Goal: Task Accomplishment & Management: Complete application form

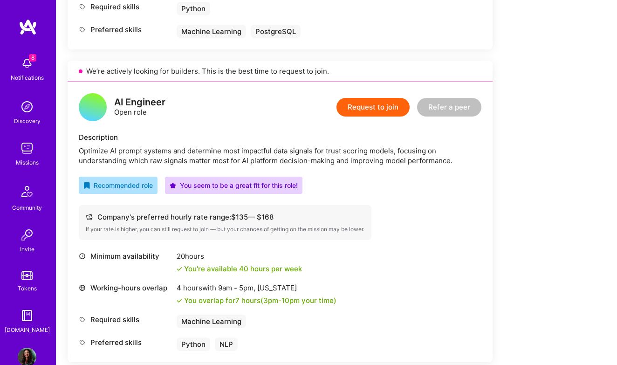
scroll to position [485, 0]
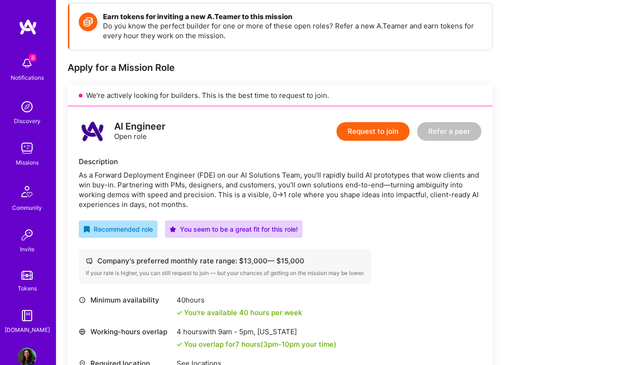
scroll to position [134, 0]
click at [362, 121] on div "Request to join Refer a peer" at bounding box center [409, 131] width 145 height 28
click at [362, 130] on button "Request to join" at bounding box center [373, 131] width 73 height 19
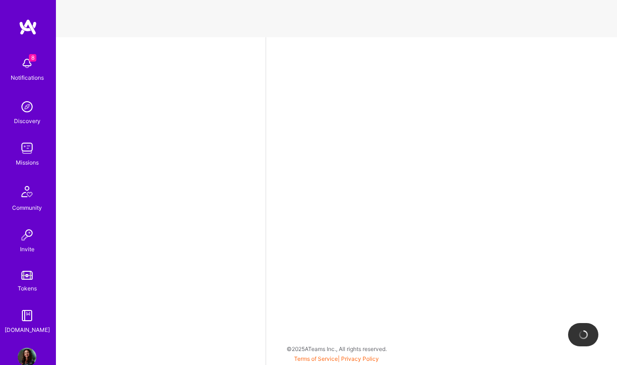
select select "BA"
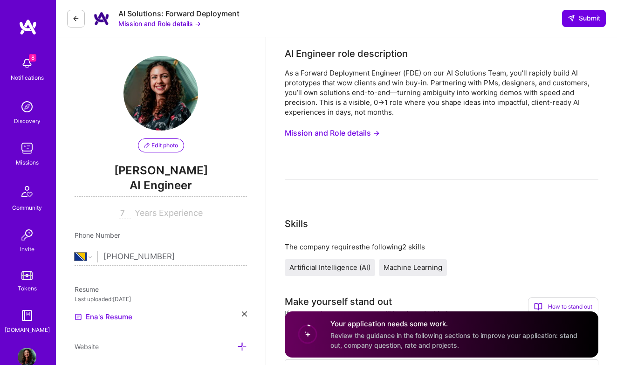
click at [167, 151] on button "Edit photo" at bounding box center [161, 145] width 46 height 14
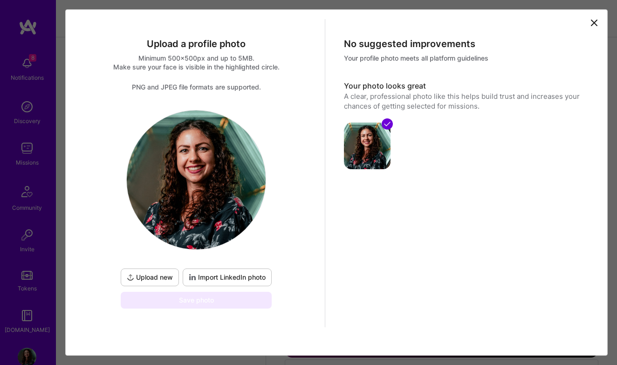
click at [591, 26] on icon at bounding box center [594, 23] width 6 height 6
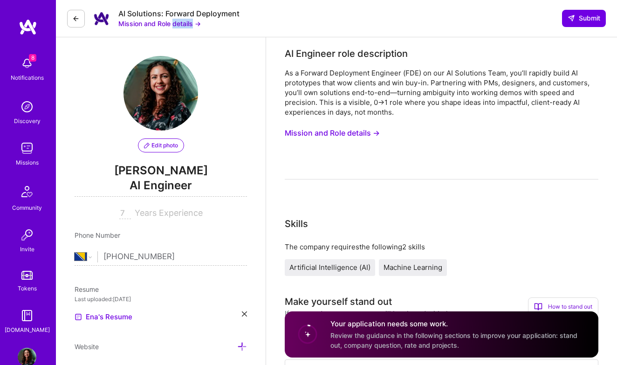
drag, startPoint x: 188, startPoint y: 25, endPoint x: 172, endPoint y: 24, distance: 16.3
click at [172, 24] on button "Mission and Role details →" at bounding box center [159, 24] width 82 height 10
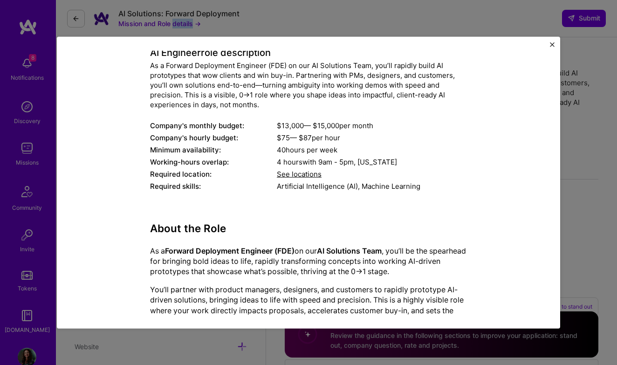
scroll to position [149, 0]
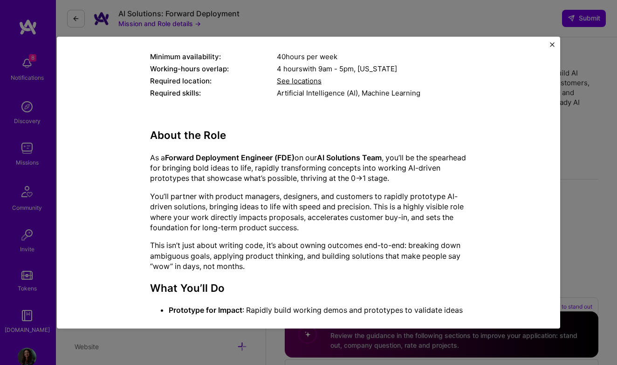
click at [292, 82] on span "See locations" at bounding box center [299, 80] width 45 height 9
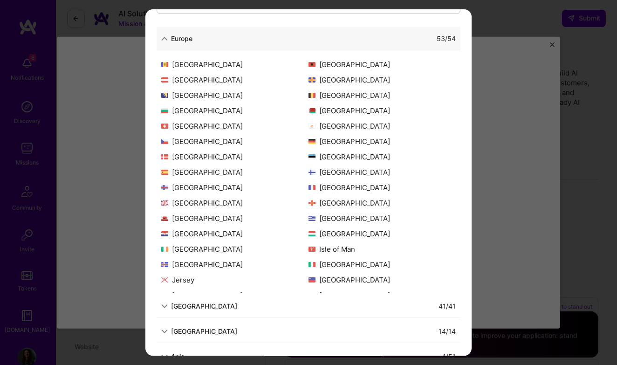
scroll to position [131, 0]
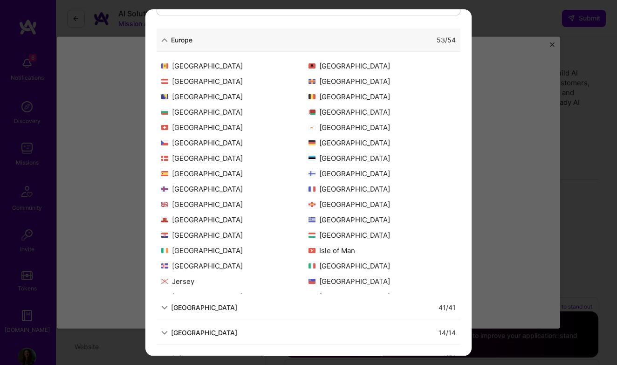
click at [213, 305] on div "North America" at bounding box center [204, 307] width 66 height 10
click at [213, 304] on div "North America" at bounding box center [204, 307] width 66 height 10
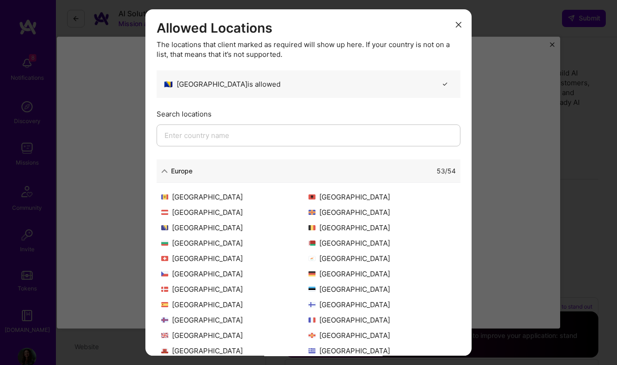
scroll to position [0, 0]
click at [460, 24] on icon "modal" at bounding box center [459, 25] width 6 height 6
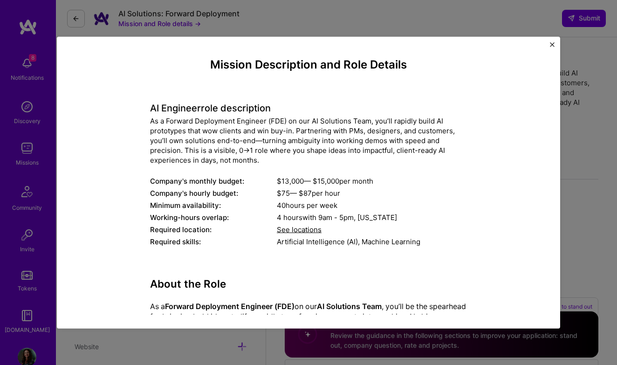
click at [318, 156] on div "As a Forward Deployment Engineer (FDE) on our AI Solutions Team, you’ll rapidly…" at bounding box center [308, 140] width 317 height 49
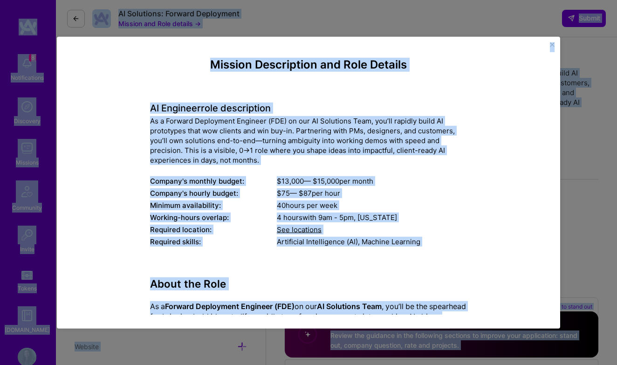
click at [318, 156] on div "As a Forward Deployment Engineer (FDE) on our AI Solutions Team, you’ll rapidly…" at bounding box center [308, 140] width 317 height 49
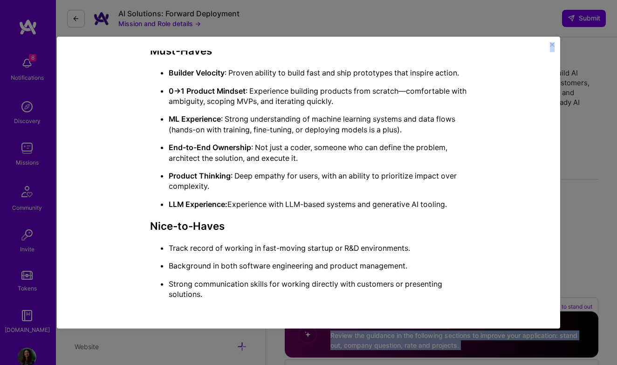
scroll to position [41, 0]
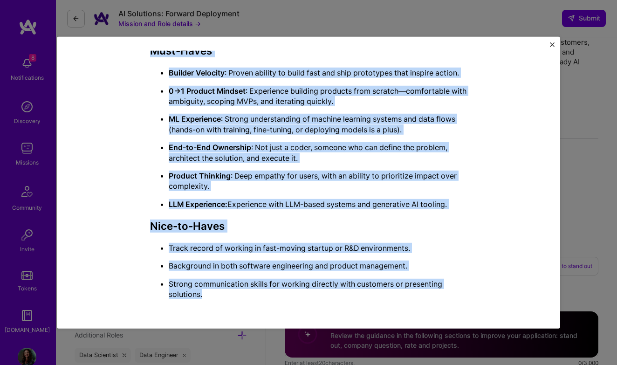
drag, startPoint x: 211, startPoint y: 63, endPoint x: 251, endPoint y: 294, distance: 234.2
copy div "Mission Description and Role Details AI Engineer role description As a Forward …"
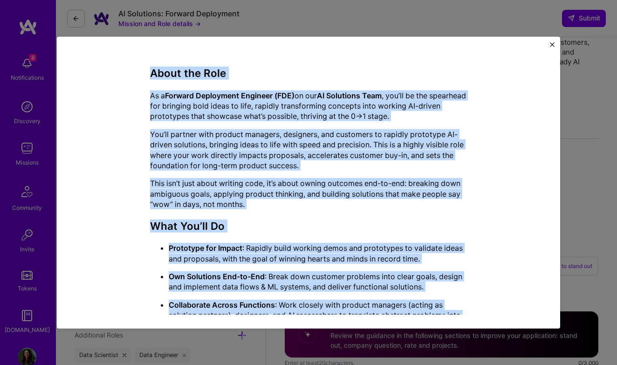
scroll to position [214, 0]
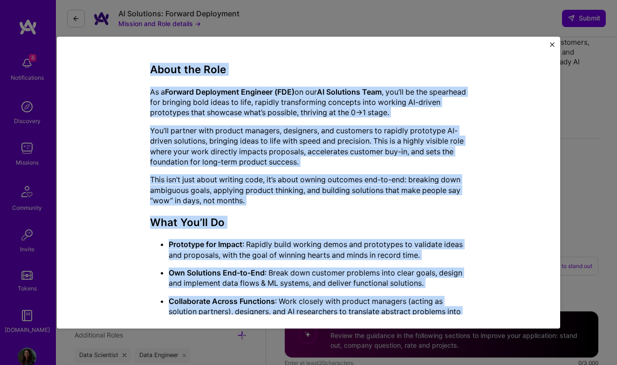
click at [552, 45] on img "Close" at bounding box center [552, 44] width 5 height 5
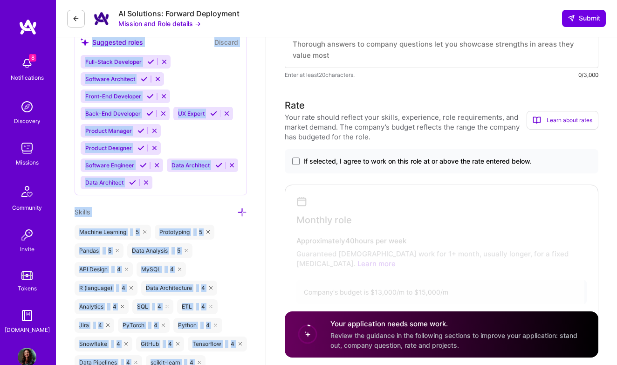
scroll to position [410, 0]
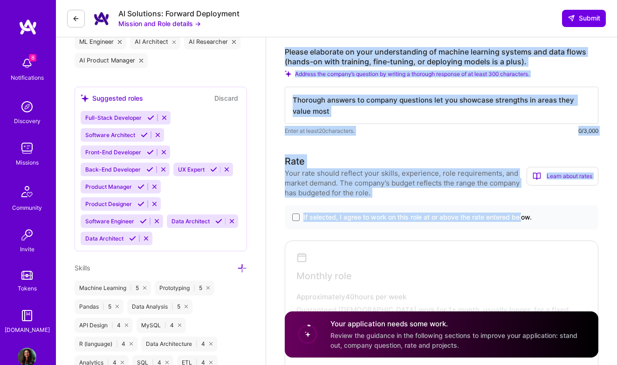
drag, startPoint x: 287, startPoint y: 108, endPoint x: 523, endPoint y: 218, distance: 260.7
copy div "Make yourself stand out If proposed, your responses will be shared with the com…"
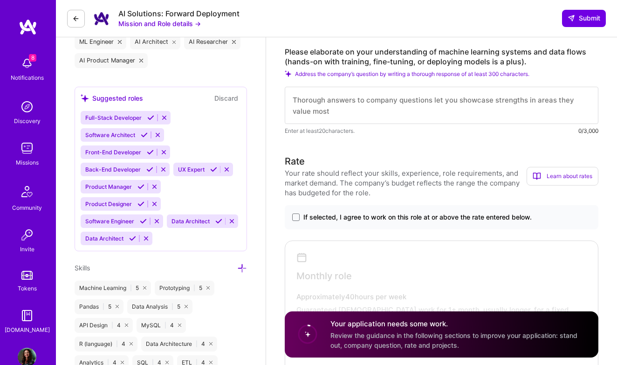
click at [371, 261] on div at bounding box center [436, 324] width 297 height 163
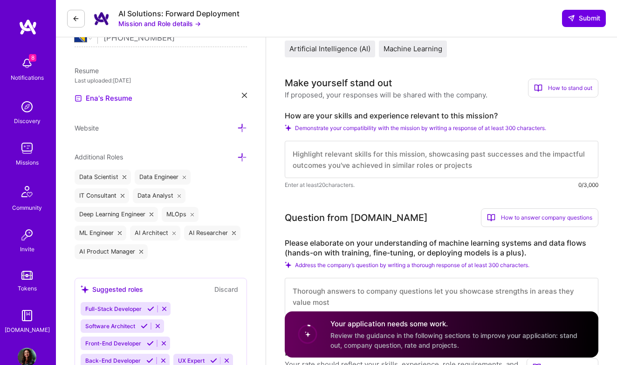
scroll to position [203, 0]
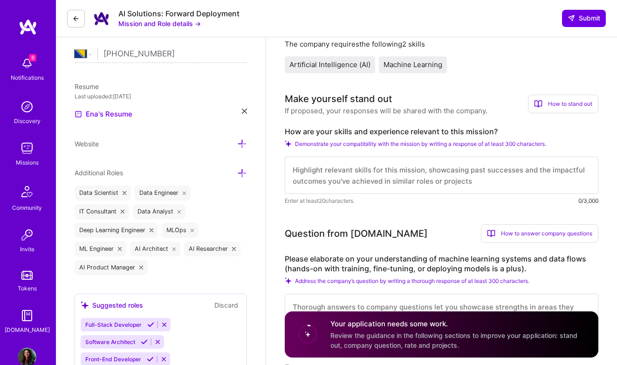
click at [397, 175] on textarea at bounding box center [442, 175] width 314 height 37
paste textarea "My background uniquely positions me as the ideal Forward Deployment Engineer wh…"
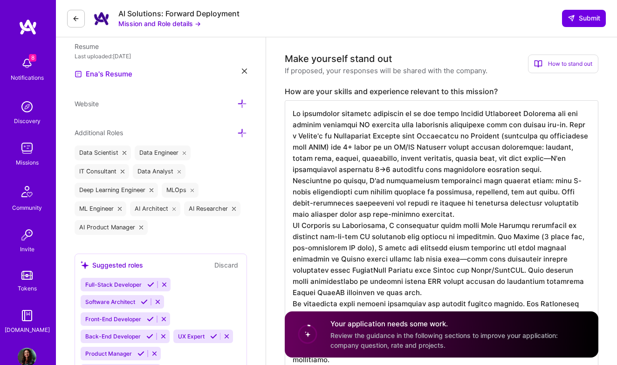
scroll to position [240, 0]
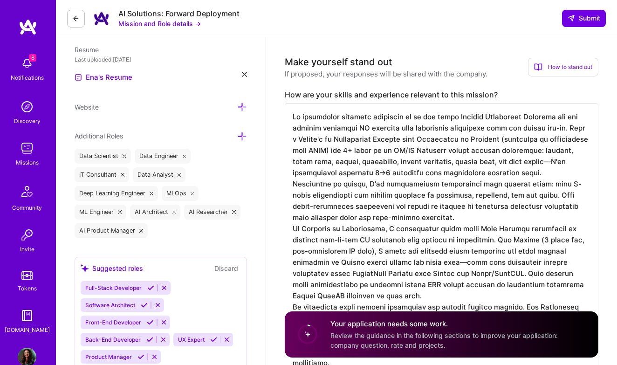
click at [532, 163] on textarea at bounding box center [442, 334] width 314 height 462
drag, startPoint x: 294, startPoint y: 138, endPoint x: 350, endPoint y: 149, distance: 57.4
click at [350, 149] on textarea at bounding box center [442, 334] width 314 height 462
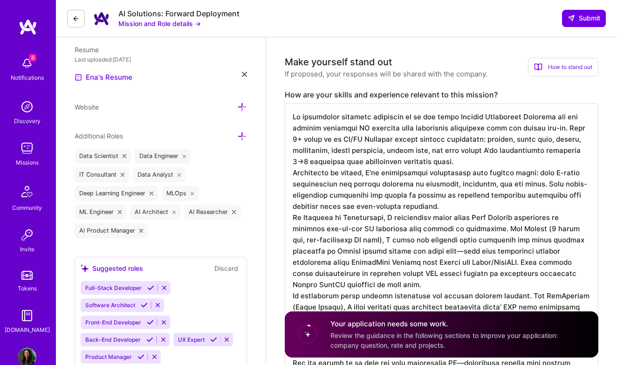
click at [343, 138] on textarea at bounding box center [442, 328] width 314 height 451
drag, startPoint x: 334, startPoint y: 138, endPoint x: 341, endPoint y: 138, distance: 6.5
click at [341, 138] on textarea at bounding box center [442, 328] width 314 height 451
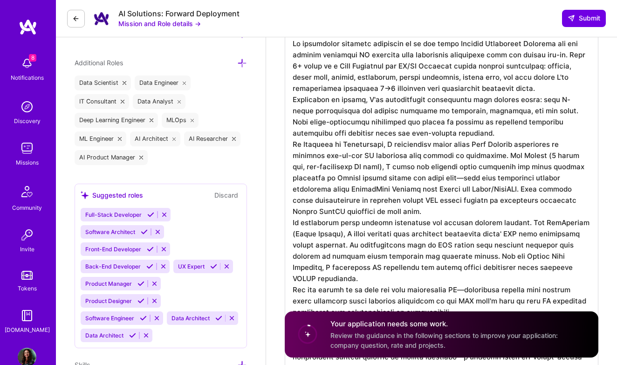
scroll to position [0, 0]
click at [427, 178] on textarea at bounding box center [442, 255] width 314 height 451
click at [482, 189] on textarea at bounding box center [442, 255] width 314 height 451
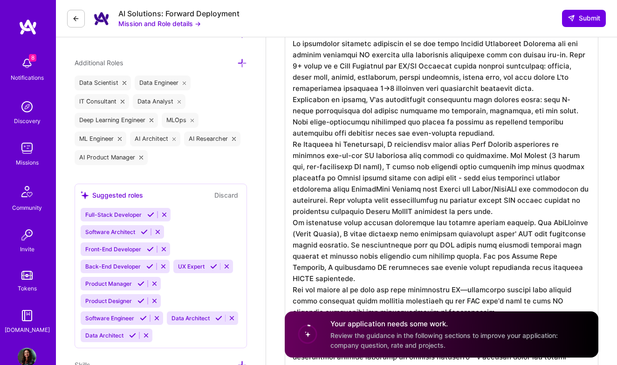
click at [467, 213] on textarea at bounding box center [442, 255] width 314 height 451
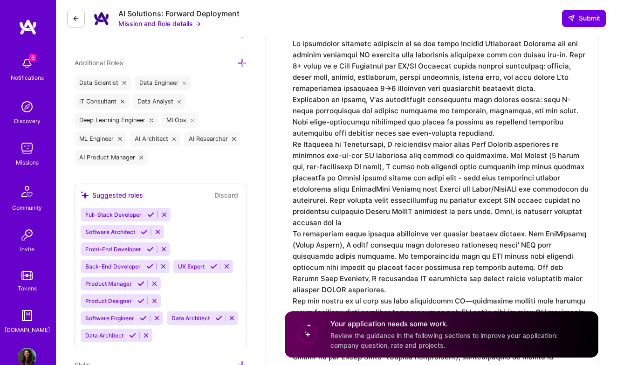
click at [511, 213] on textarea at bounding box center [442, 255] width 314 height 451
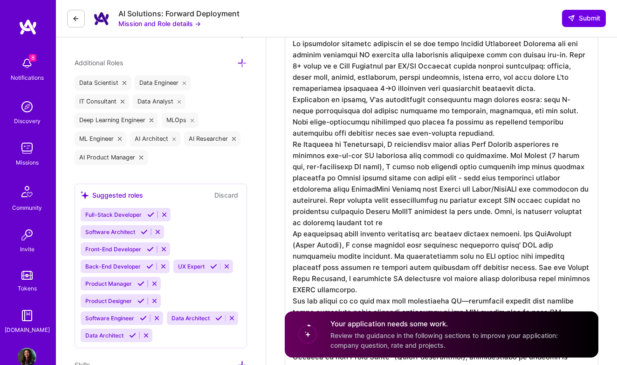
click at [359, 221] on textarea at bounding box center [442, 261] width 314 height 462
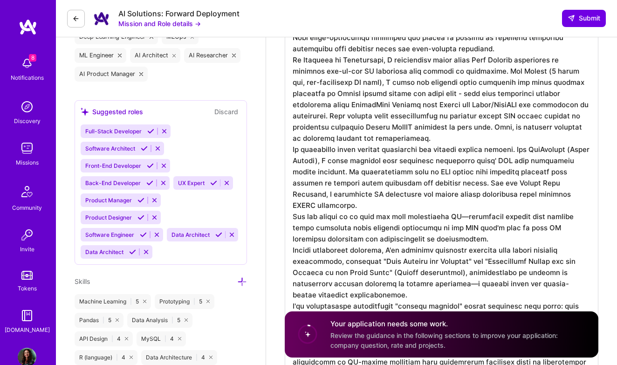
scroll to position [396, 0]
click at [469, 218] on textarea at bounding box center [442, 178] width 314 height 462
click at [308, 217] on textarea at bounding box center [442, 178] width 314 height 462
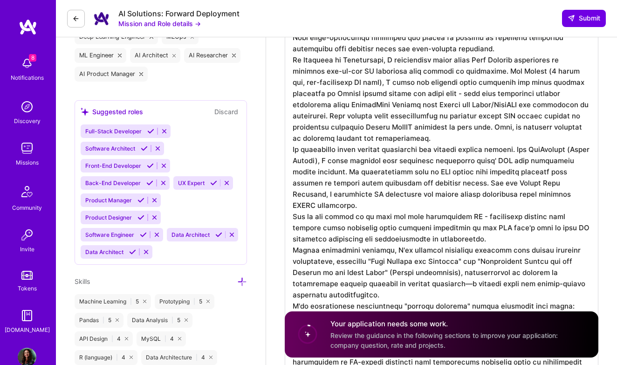
click at [352, 217] on textarea at bounding box center [442, 178] width 314 height 462
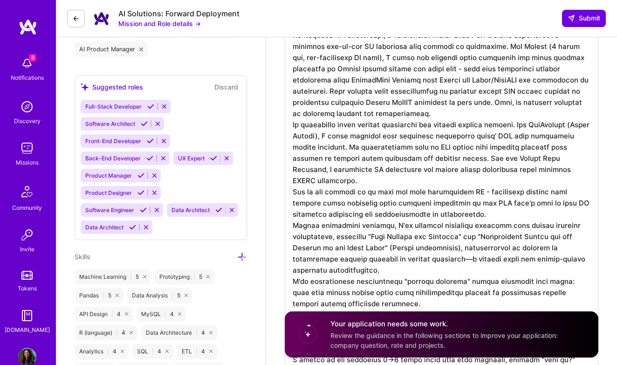
scroll to position [422, 0]
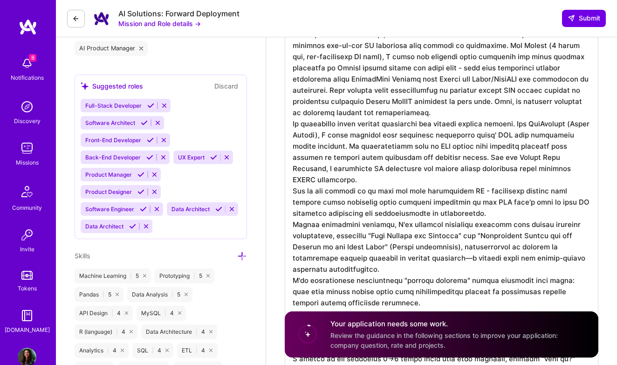
drag, startPoint x: 291, startPoint y: 224, endPoint x: 368, endPoint y: 230, distance: 77.6
click at [368, 230] on textarea at bounding box center [442, 152] width 314 height 462
click at [429, 224] on textarea at bounding box center [442, 152] width 314 height 462
click at [477, 259] on textarea at bounding box center [442, 152] width 314 height 462
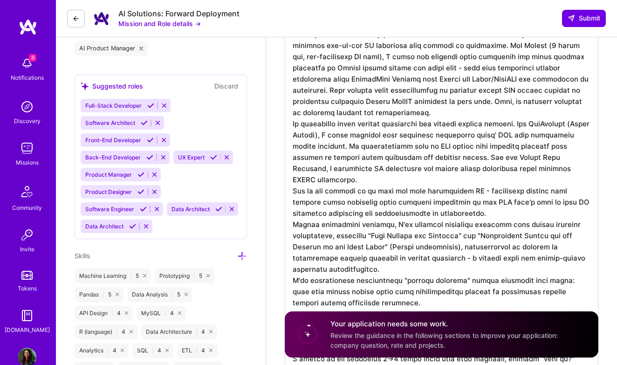
click at [430, 225] on textarea at bounding box center [442, 152] width 314 height 462
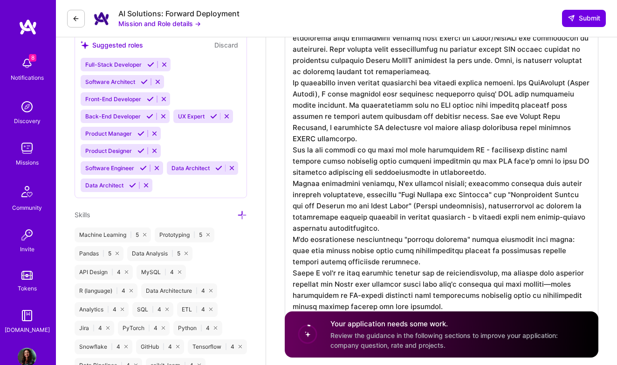
scroll to position [475, 0]
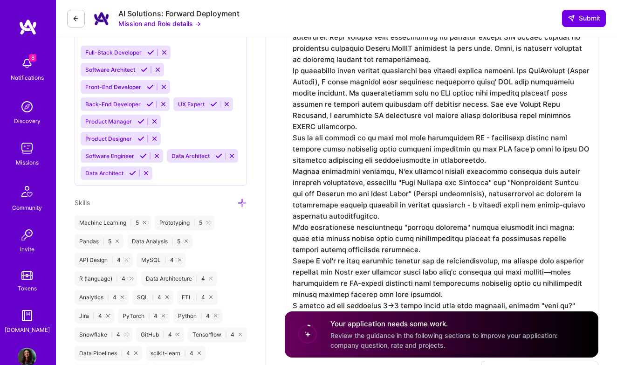
drag, startPoint x: 376, startPoint y: 250, endPoint x: 282, endPoint y: 226, distance: 97.3
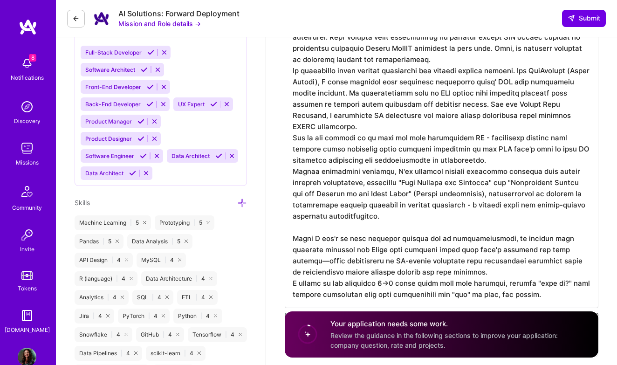
scroll to position [0, 0]
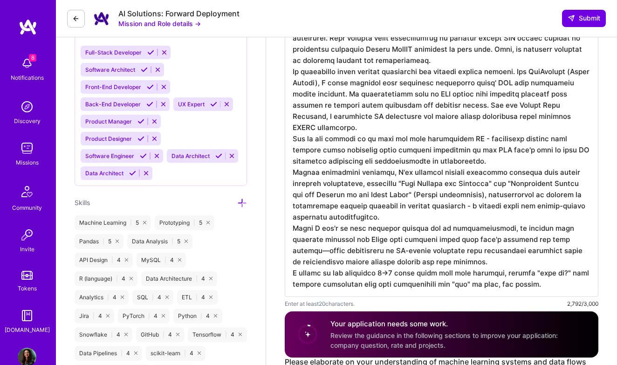
click at [540, 242] on textarea at bounding box center [442, 82] width 314 height 429
click at [468, 228] on textarea at bounding box center [442, 82] width 314 height 429
click at [439, 185] on textarea at bounding box center [442, 82] width 314 height 429
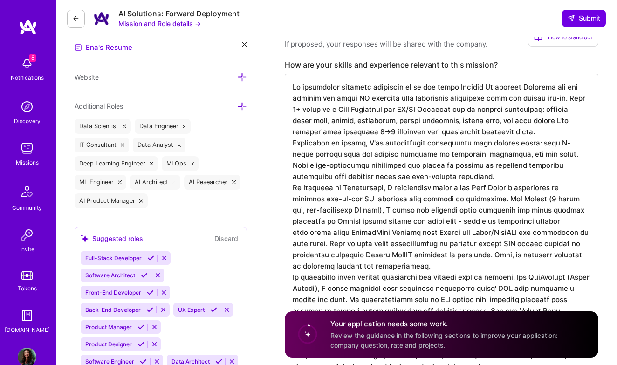
scroll to position [268, 0]
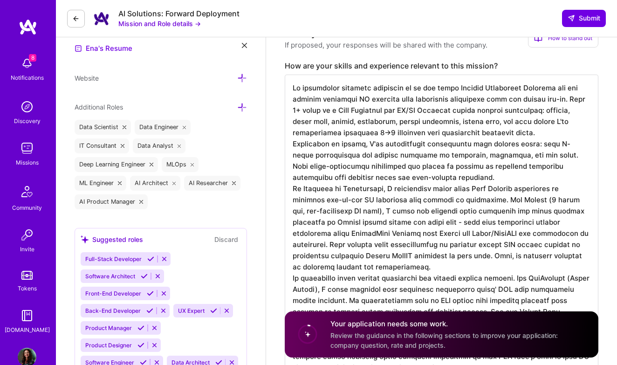
click at [526, 123] on textarea at bounding box center [442, 289] width 314 height 429
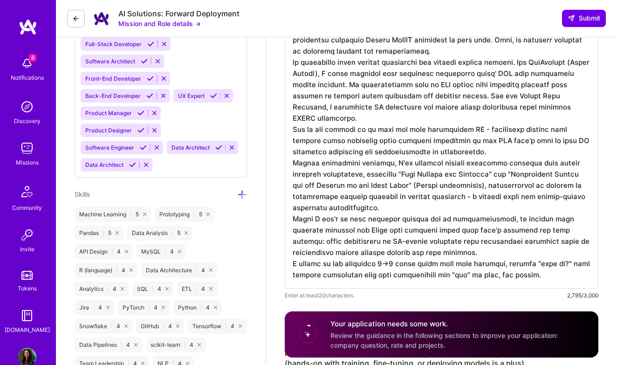
scroll to position [496, 0]
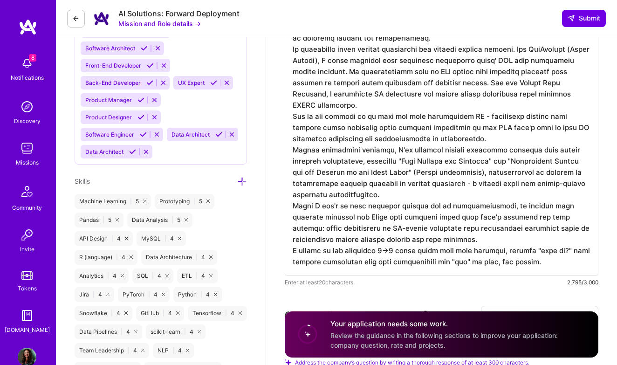
click at [536, 220] on textarea at bounding box center [442, 61] width 314 height 429
drag, startPoint x: 357, startPoint y: 118, endPoint x: 346, endPoint y: 118, distance: 10.7
click at [346, 118] on textarea at bounding box center [442, 61] width 314 height 429
click at [316, 119] on textarea at bounding box center [442, 61] width 314 height 429
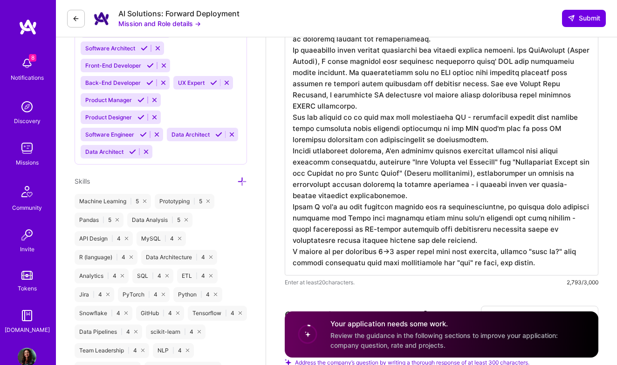
click at [348, 117] on textarea at bounding box center [442, 61] width 314 height 429
drag, startPoint x: 308, startPoint y: 115, endPoint x: 342, endPoint y: 119, distance: 34.2
click at [342, 119] on textarea at bounding box center [442, 61] width 314 height 429
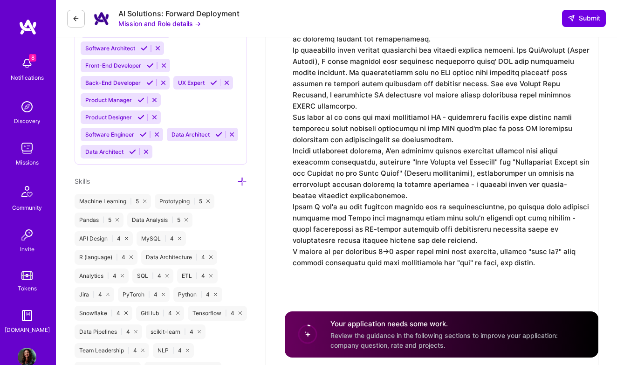
scroll to position [0, 0]
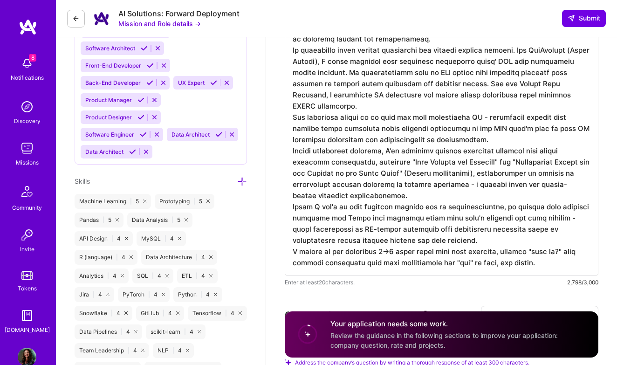
click at [357, 146] on textarea at bounding box center [442, 61] width 314 height 429
click at [365, 118] on textarea at bounding box center [442, 61] width 314 height 429
drag, startPoint x: 365, startPoint y: 118, endPoint x: 290, endPoint y: 120, distance: 75.1
click at [290, 120] on textarea at bounding box center [442, 61] width 314 height 429
drag, startPoint x: 294, startPoint y: 119, endPoint x: 485, endPoint y: 141, distance: 192.8
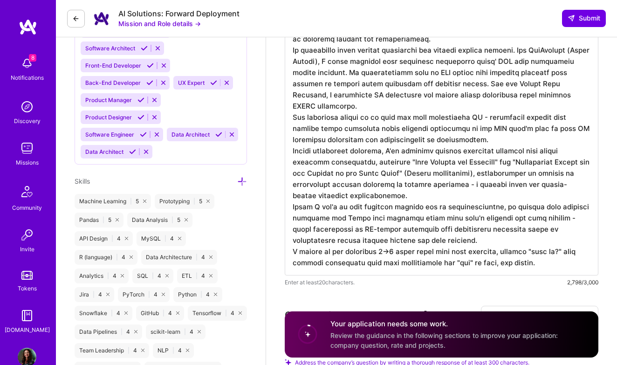
click at [485, 141] on textarea at bounding box center [442, 61] width 314 height 429
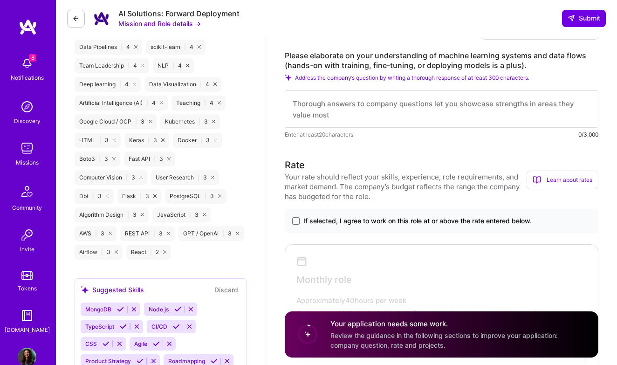
scroll to position [782, 0]
type textarea "My background uniquely positions me as the ideal Forward Deployment Engineer wh…"
click at [299, 220] on span at bounding box center [295, 219] width 7 height 7
click at [0, 0] on input "If selected, I agree to work on this role at or above the rate entered below." at bounding box center [0, 0] width 0 height 0
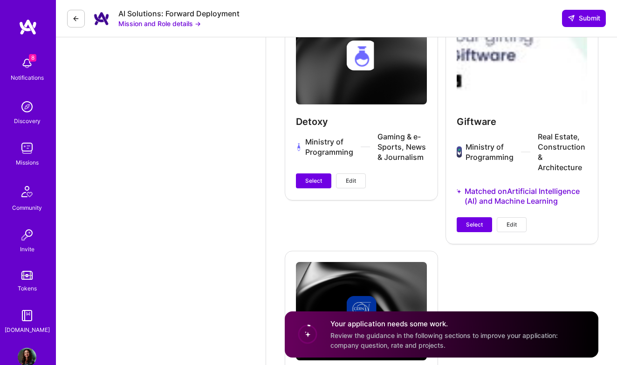
scroll to position [2873, 0]
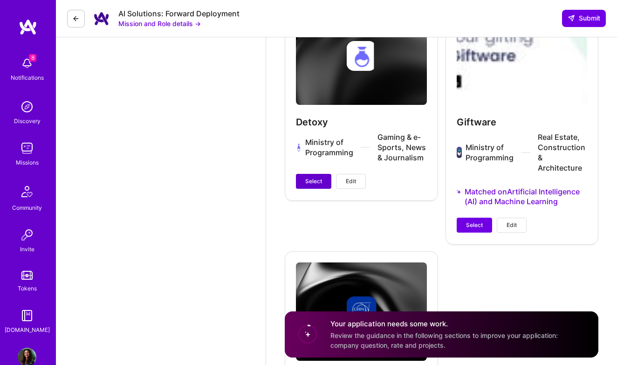
click at [308, 177] on span "Select" at bounding box center [313, 181] width 17 height 8
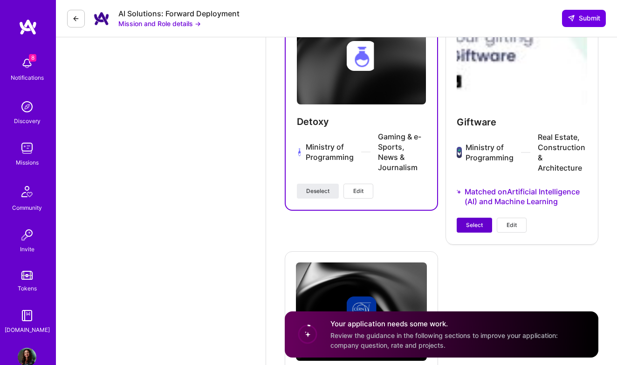
click at [468, 221] on span "Select" at bounding box center [474, 225] width 17 height 8
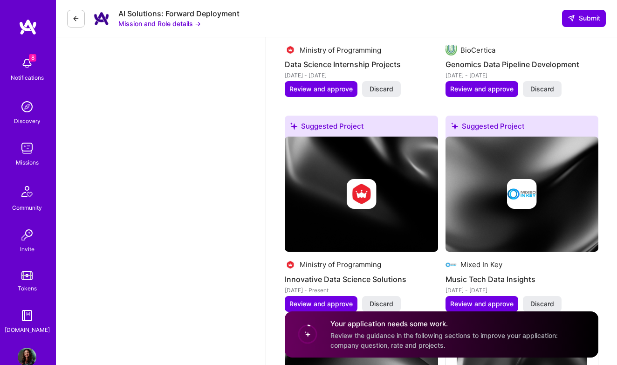
scroll to position [1861, 0]
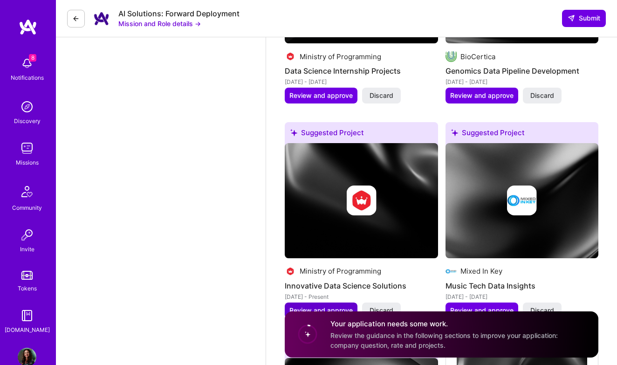
click at [334, 306] on span "Review and approve" at bounding box center [320, 310] width 63 height 9
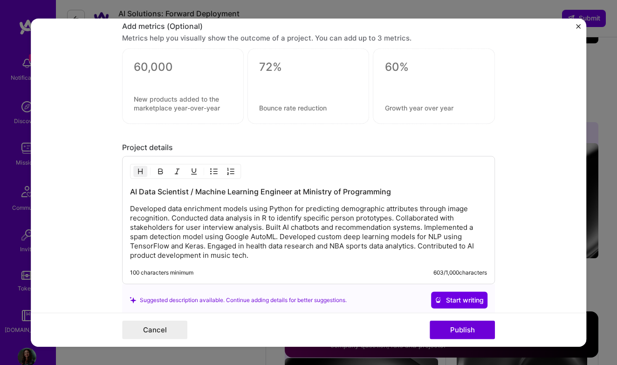
scroll to position [878, 0]
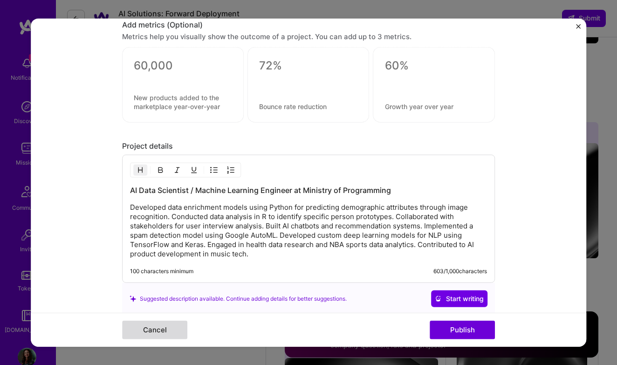
click at [176, 330] on button "Cancel" at bounding box center [154, 330] width 65 height 19
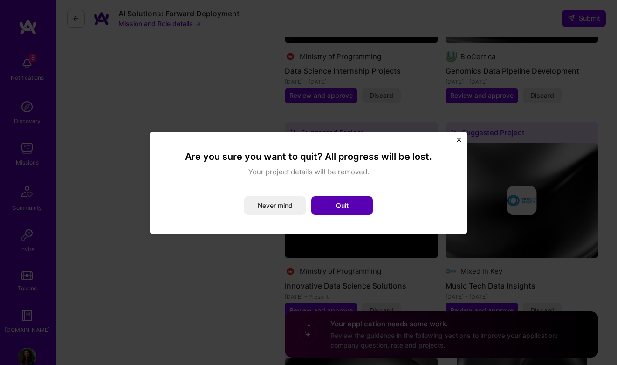
click at [350, 205] on button "Quit" at bounding box center [342, 205] width 62 height 19
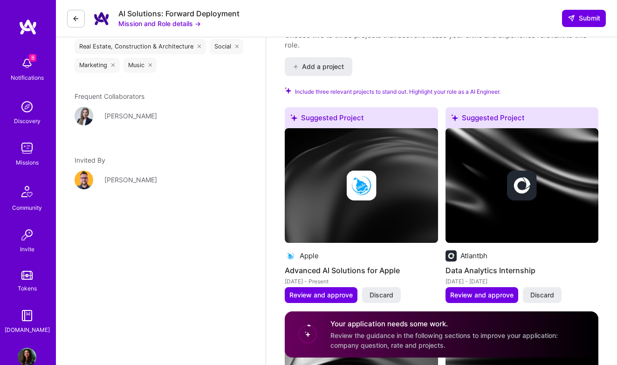
scroll to position [1444, 0]
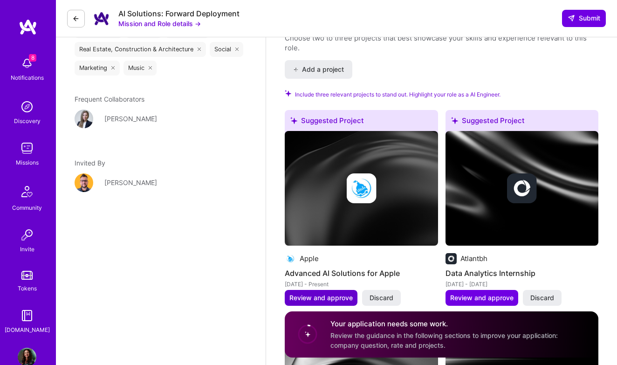
click at [342, 293] on span "Review and approve" at bounding box center [320, 297] width 63 height 9
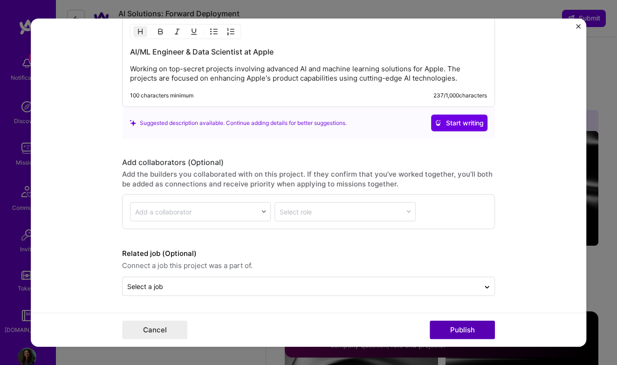
scroll to position [926, 0]
click at [176, 324] on button "Cancel" at bounding box center [154, 330] width 65 height 19
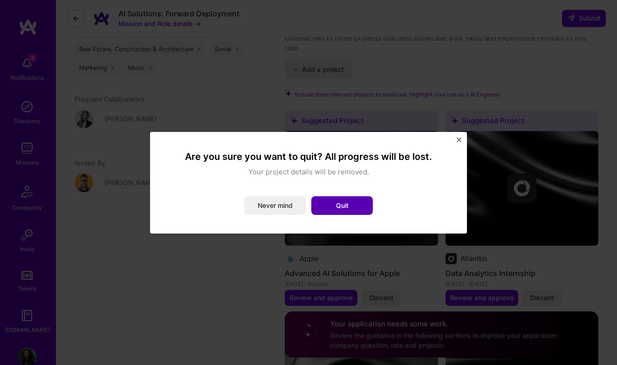
click at [360, 201] on button "Quit" at bounding box center [342, 205] width 62 height 19
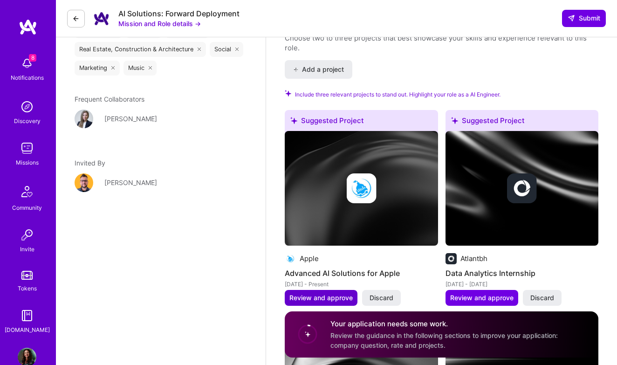
click at [347, 293] on span "Review and approve" at bounding box center [320, 297] width 63 height 9
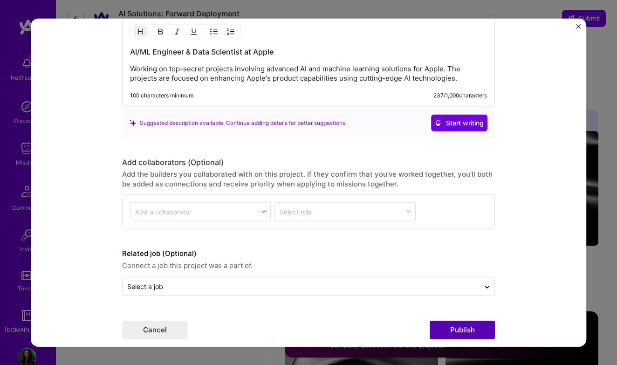
click at [446, 332] on button "Publish" at bounding box center [462, 330] width 65 height 19
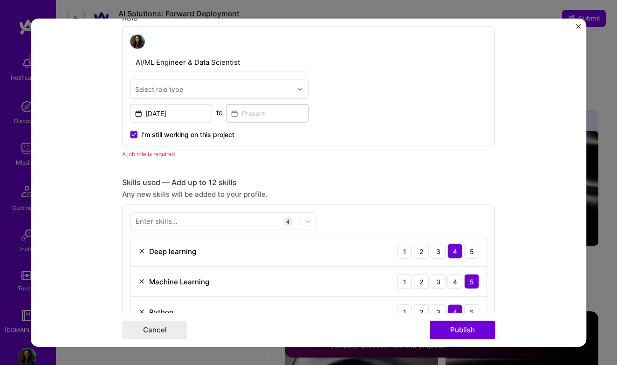
scroll to position [313, 0]
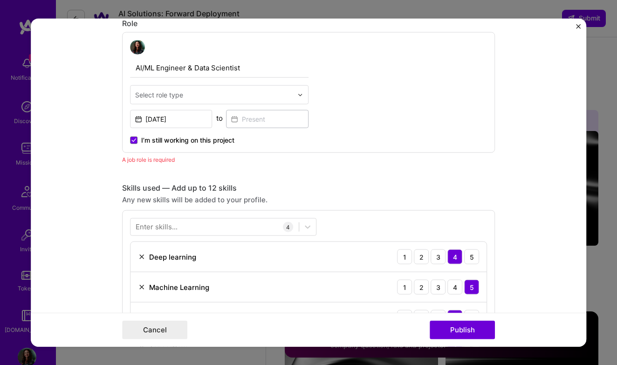
click at [211, 96] on input "text" at bounding box center [214, 95] width 158 height 10
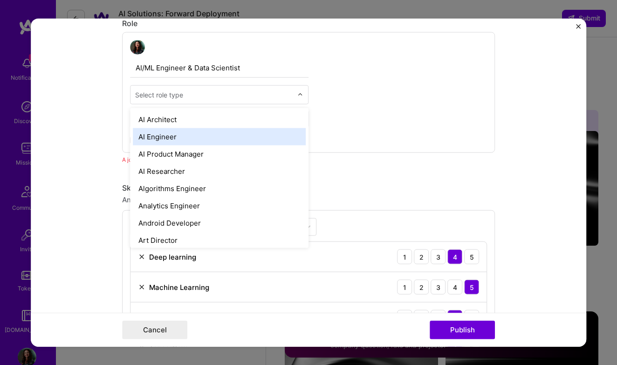
click at [193, 142] on div "AI Engineer" at bounding box center [219, 136] width 173 height 17
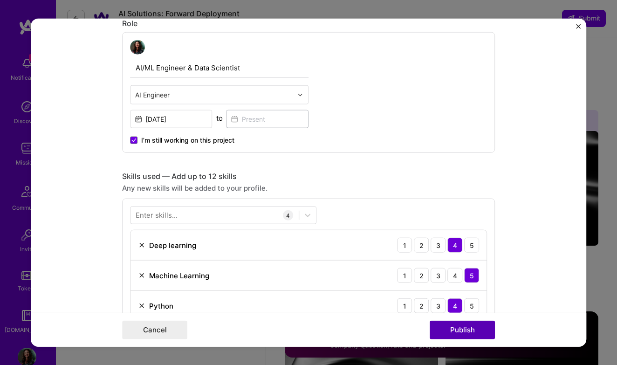
click at [461, 329] on button "Publish" at bounding box center [462, 330] width 65 height 19
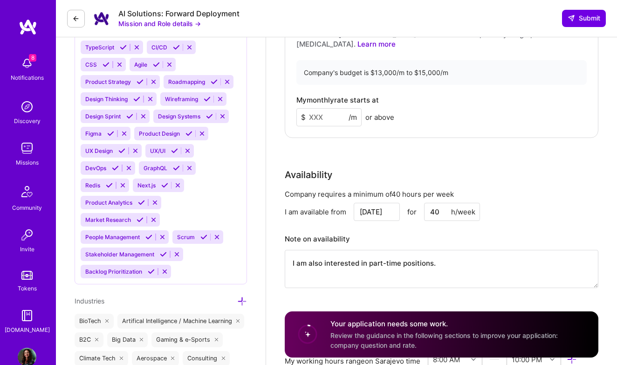
scroll to position [1061, 0]
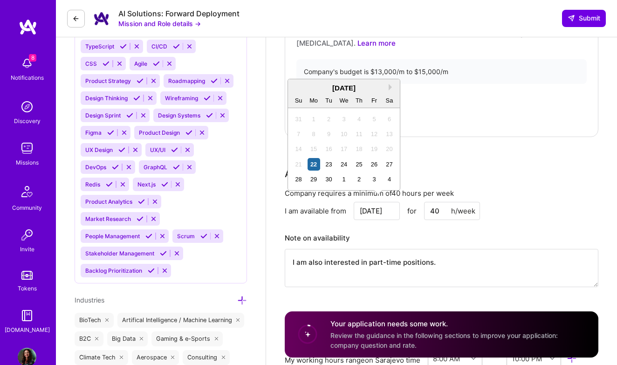
click at [381, 202] on input "Sep 22" at bounding box center [377, 211] width 46 height 18
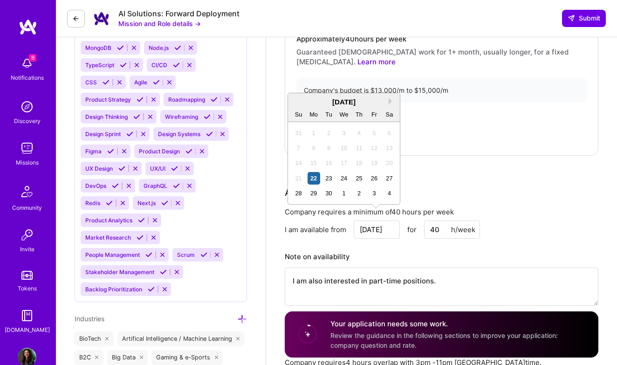
scroll to position [1040, 0]
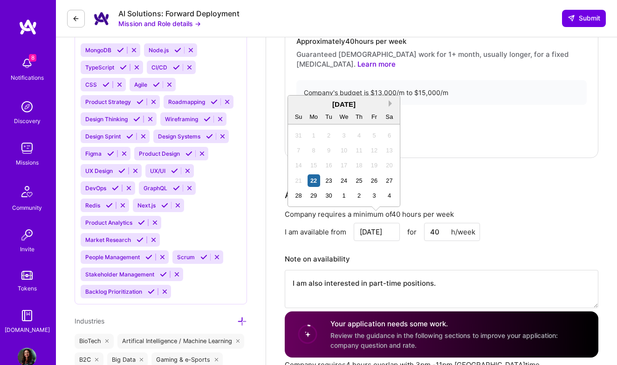
click at [391, 103] on button "Next Month" at bounding box center [392, 103] width 7 height 7
click at [313, 150] on div "6" at bounding box center [314, 150] width 13 height 13
type input "Oct 6"
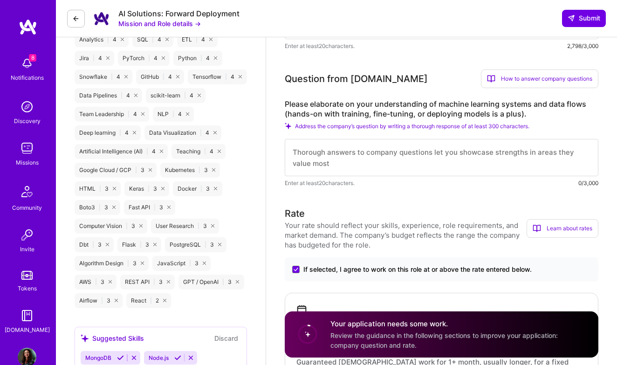
scroll to position [731, 0]
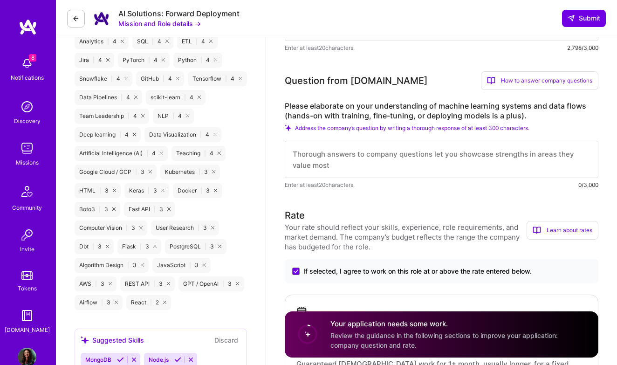
click at [333, 159] on textarea at bounding box center [442, 159] width 314 height 37
paste textarea "Forward Deployment Engineer Application Responses How are your skills and exper…"
type textarea "Forward Deployment Engineer Application Responses How are your skills and exper…"
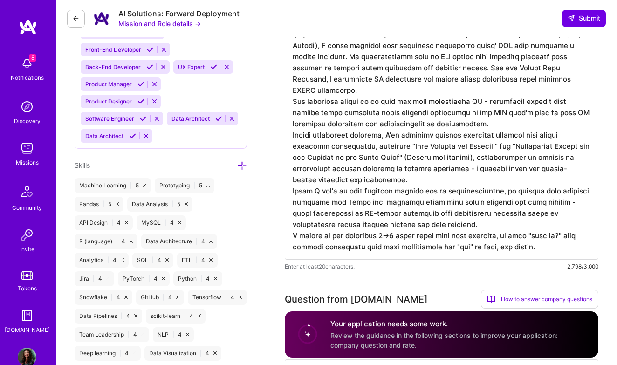
scroll to position [512, 0]
drag, startPoint x: 292, startPoint y: 102, endPoint x: 492, endPoint y: 121, distance: 200.9
click at [492, 121] on textarea at bounding box center [442, 45] width 314 height 429
paste textarea "I've also worked on explainable AI—generating reports that explain model predic…"
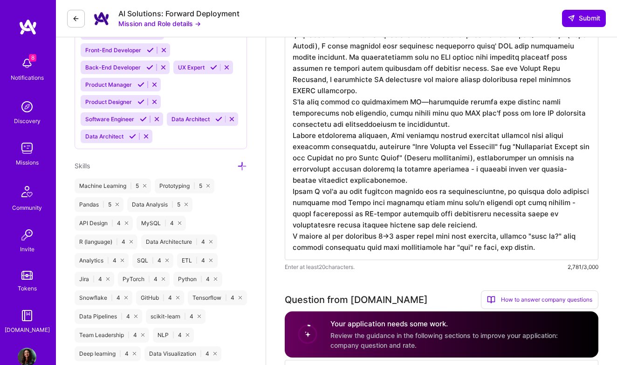
click at [411, 102] on textarea at bounding box center [442, 45] width 314 height 429
click at [406, 102] on textarea at bounding box center [442, 45] width 314 height 429
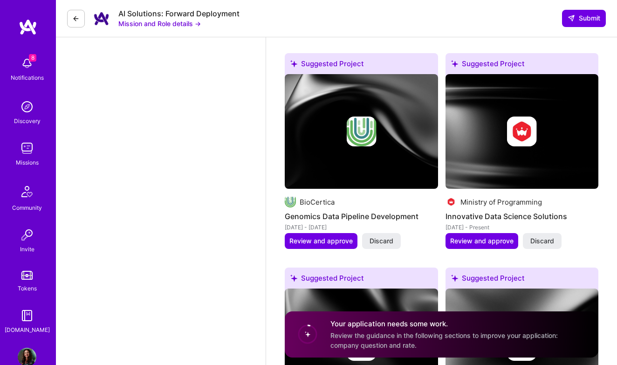
scroll to position [1710, 0]
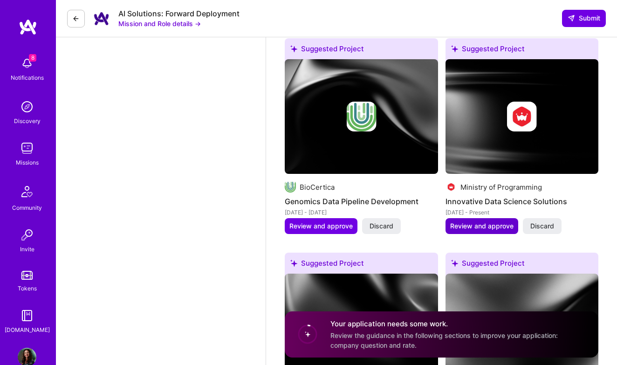
type textarea "My background uniquely positions me as the ideal Forward Deployment Engineer wh…"
click at [471, 221] on span "Review and approve" at bounding box center [481, 225] width 63 height 9
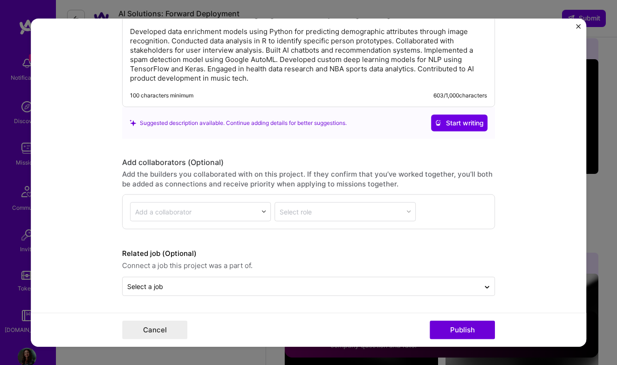
scroll to position [1054, 0]
click at [177, 330] on button "Cancel" at bounding box center [154, 330] width 65 height 19
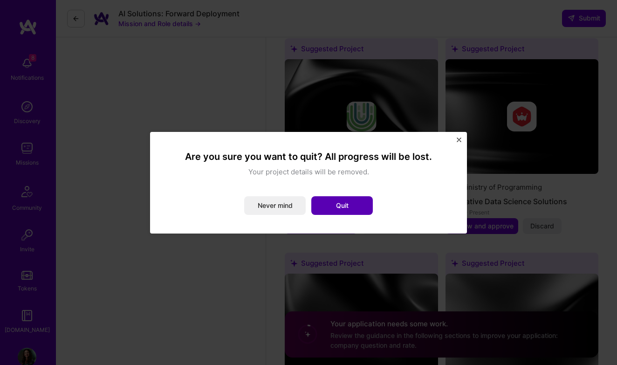
click at [348, 199] on button "Quit" at bounding box center [342, 205] width 62 height 19
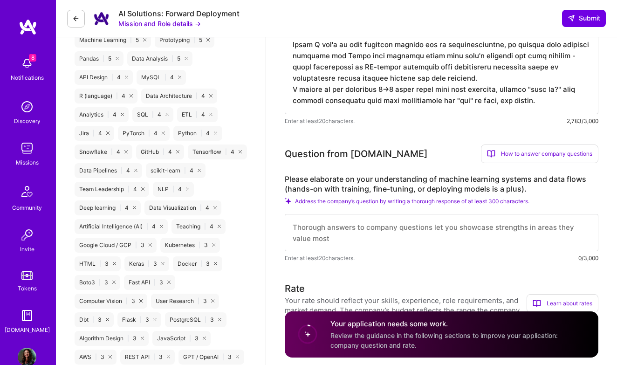
scroll to position [788, 0]
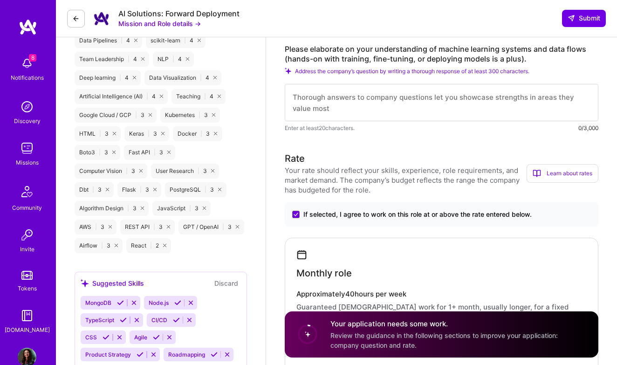
click at [345, 103] on textarea at bounding box center [442, 102] width 314 height 37
paste textarea "My understanding of ML systems and data flows comes from 7+ years of hands-on e…"
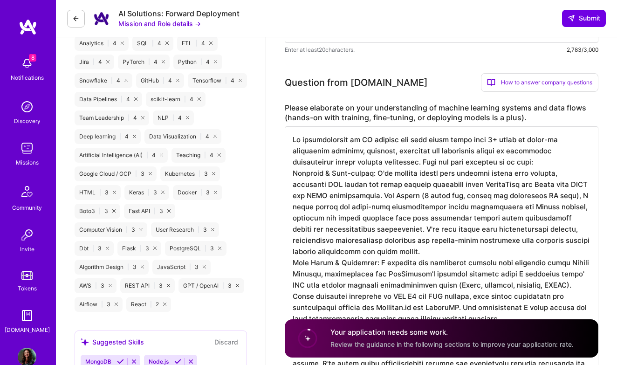
scroll to position [725, 0]
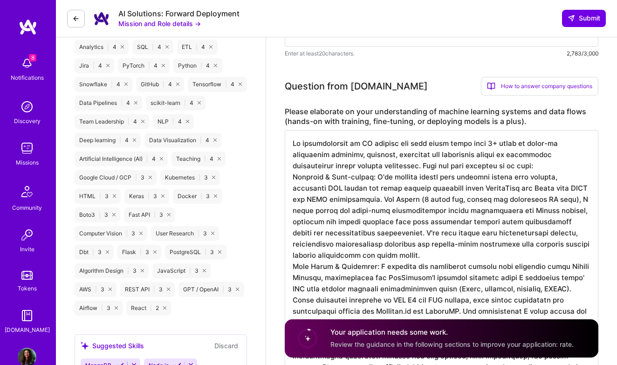
click at [291, 177] on textarea at bounding box center [442, 339] width 314 height 418
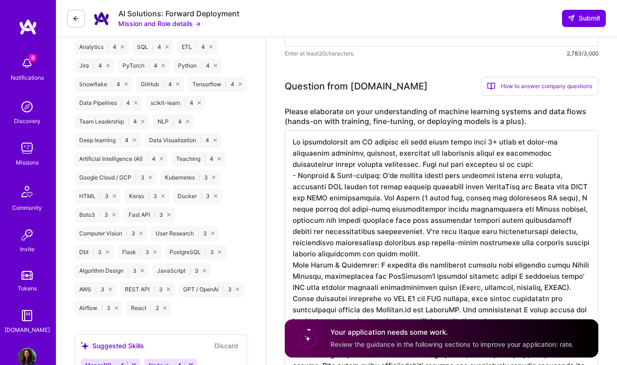
scroll to position [1, 0]
click at [292, 264] on textarea at bounding box center [442, 339] width 314 height 418
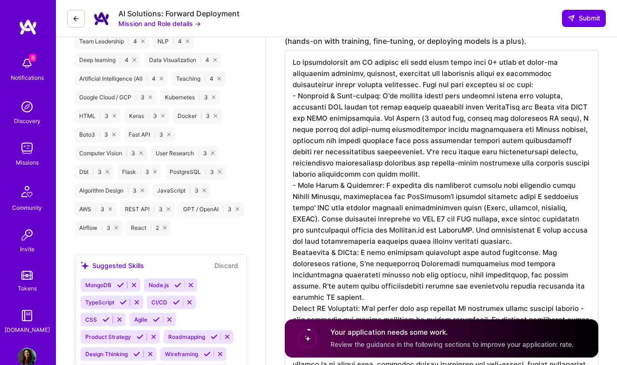
scroll to position [806, 0]
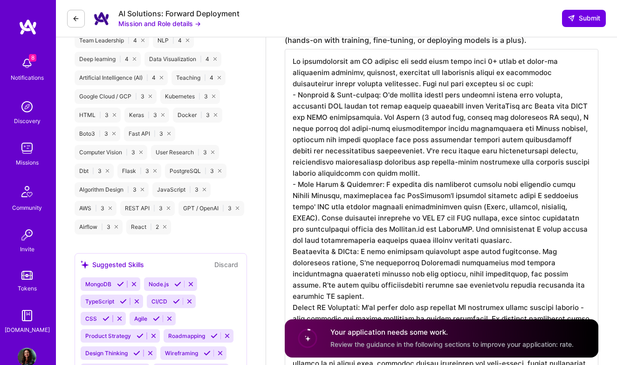
drag, startPoint x: 450, startPoint y: 207, endPoint x: 559, endPoint y: 210, distance: 109.1
click at [559, 210] on textarea at bounding box center [442, 258] width 314 height 418
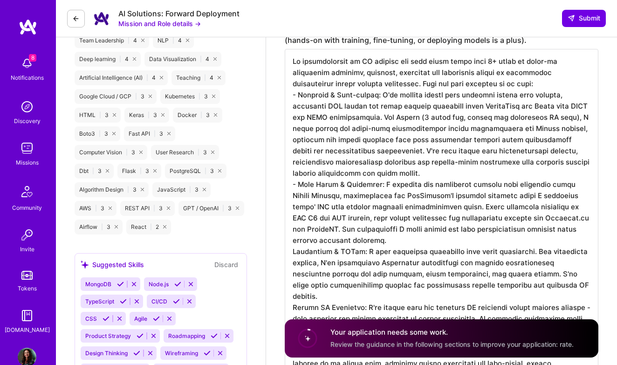
click at [294, 252] on textarea at bounding box center [442, 258] width 314 height 418
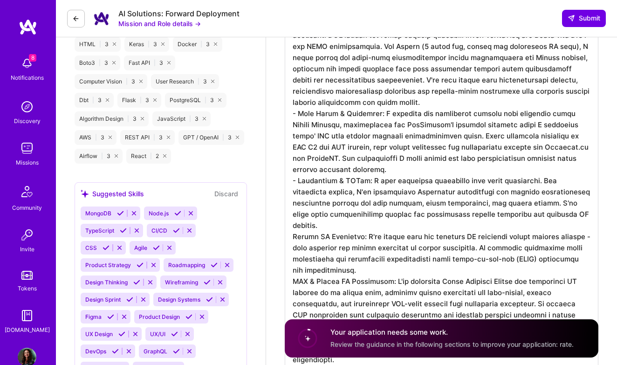
scroll to position [879, 0]
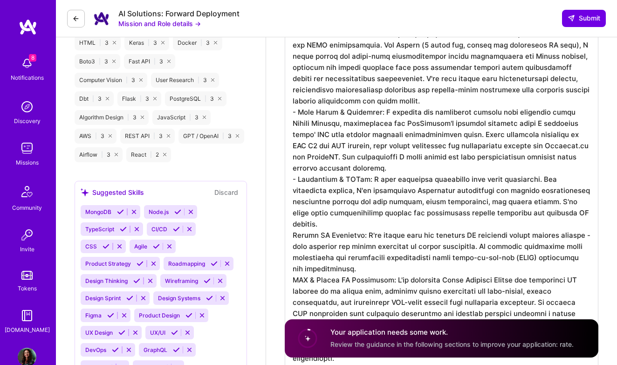
click at [293, 234] on textarea at bounding box center [442, 186] width 314 height 418
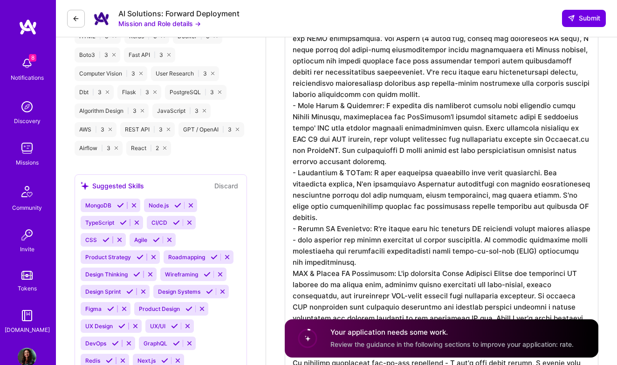
scroll to position [904, 0]
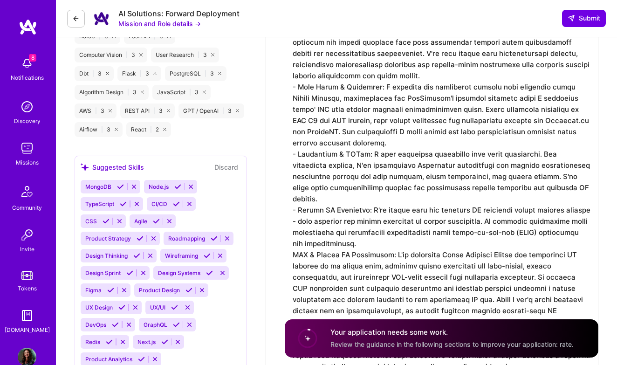
click at [293, 256] on textarea at bounding box center [442, 161] width 314 height 418
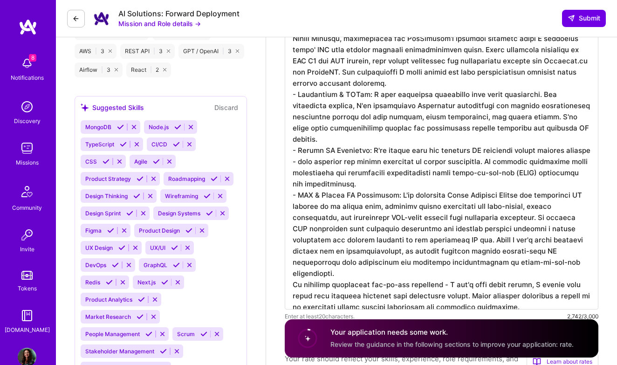
scroll to position [969, 0]
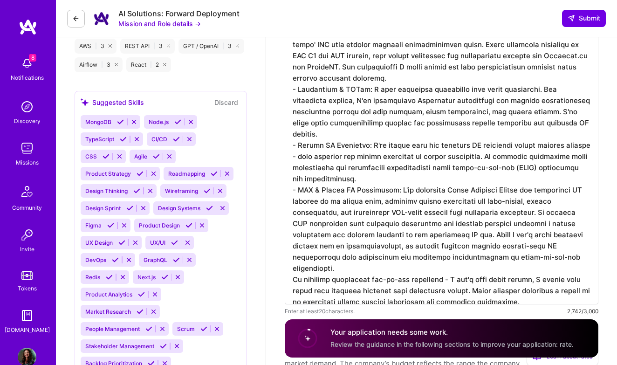
click at [457, 247] on textarea at bounding box center [442, 96] width 314 height 418
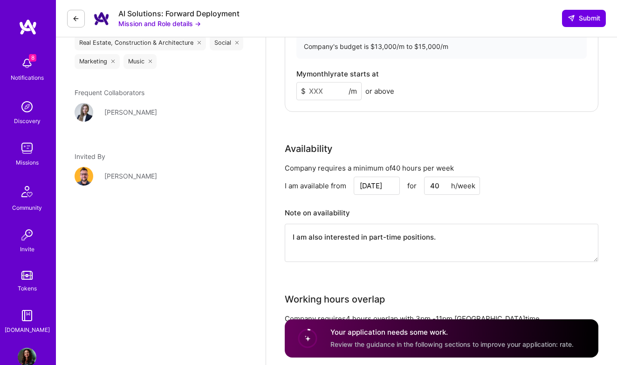
scroll to position [1455, 0]
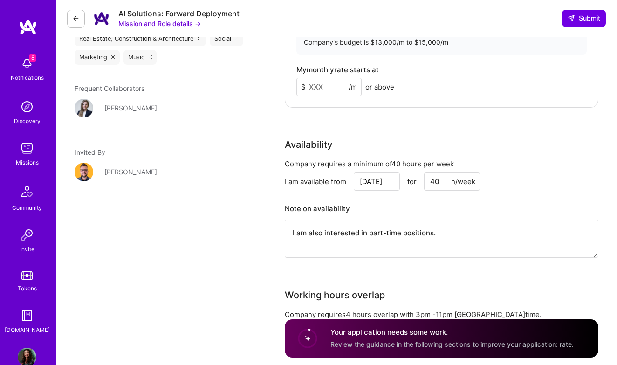
type textarea "My understanding of ML systems and data flows comes from 7+ years of hands-on e…"
click at [329, 78] on input at bounding box center [328, 87] width 65 height 18
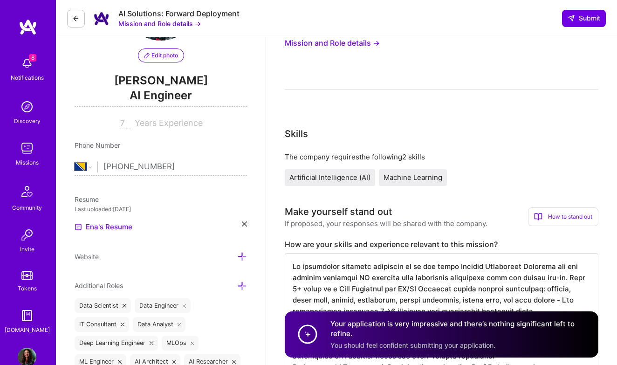
scroll to position [88, 0]
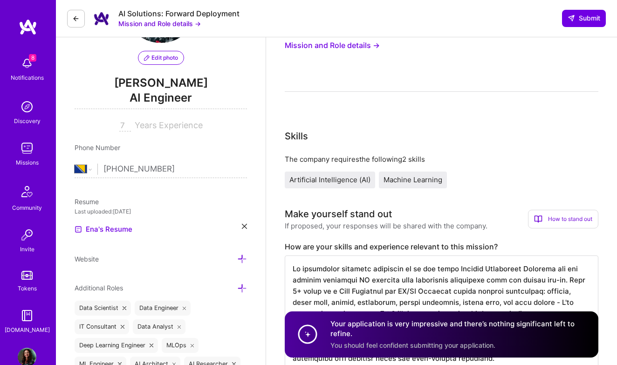
type input "15000"
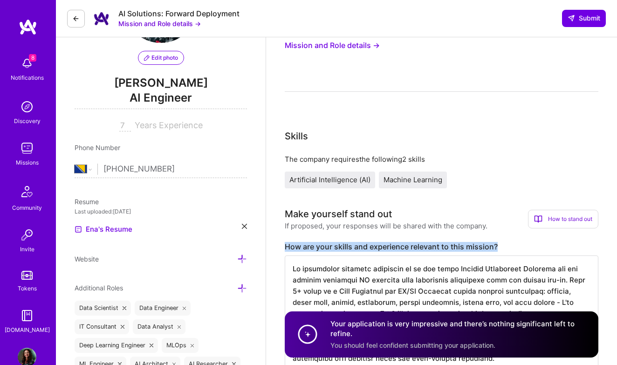
drag, startPoint x: 498, startPoint y: 246, endPoint x: 289, endPoint y: 239, distance: 209.9
copy label "How are your skills and experience relevant to this mission?"
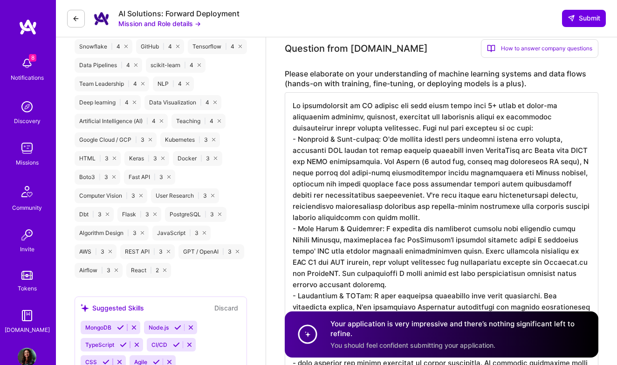
scroll to position [748, 0]
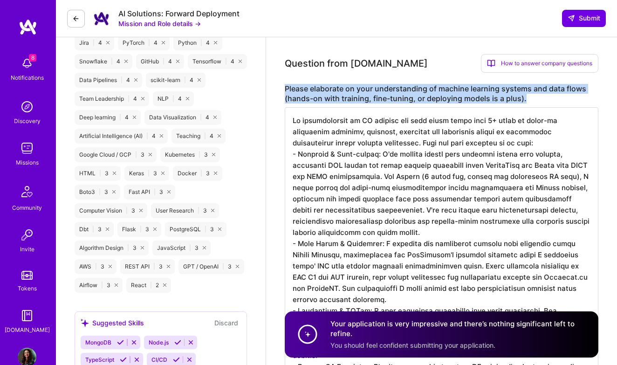
drag, startPoint x: 527, startPoint y: 99, endPoint x: 283, endPoint y: 89, distance: 244.0
copy label "Please elaborate on your understanding of machine learning systems and data flo…"
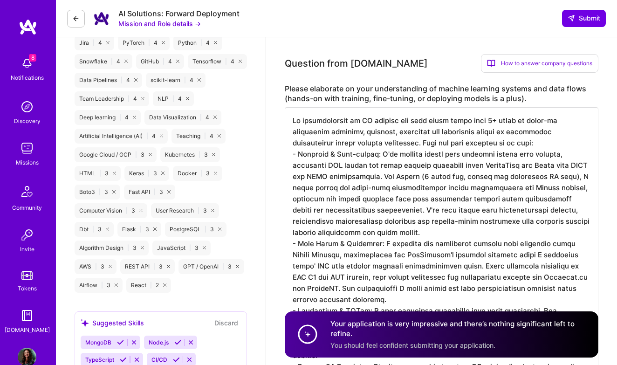
click at [421, 250] on textarea at bounding box center [442, 316] width 314 height 418
click at [556, 260] on textarea at bounding box center [442, 316] width 314 height 418
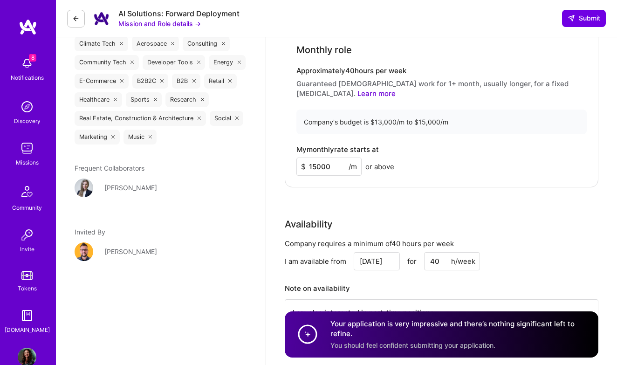
scroll to position [1388, 0]
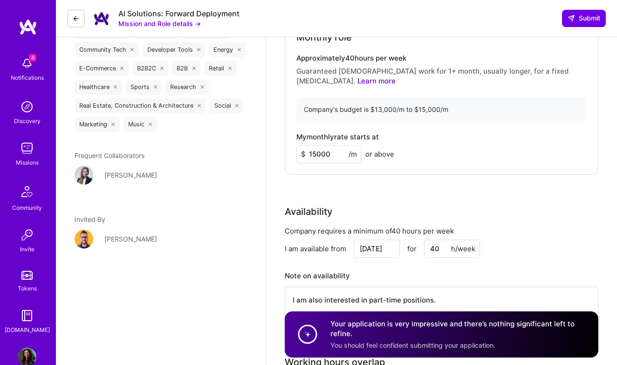
drag, startPoint x: 333, startPoint y: 145, endPoint x: 286, endPoint y: 145, distance: 47.1
click at [286, 145] on div "Monthly role Approximately 40 hours per week Guaranteed full-time work for 1+ m…" at bounding box center [442, 88] width 314 height 173
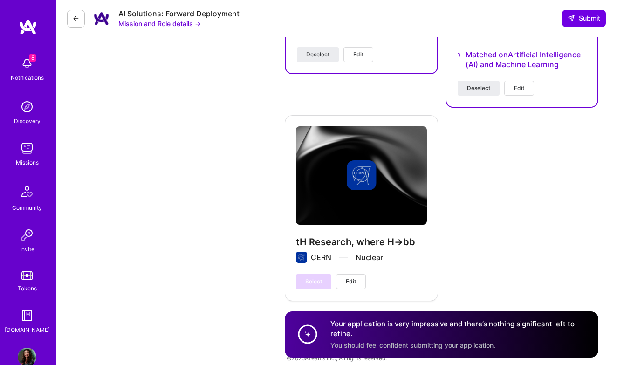
scroll to position [3344, 0]
click at [583, 16] on span "Submit" at bounding box center [584, 18] width 33 height 9
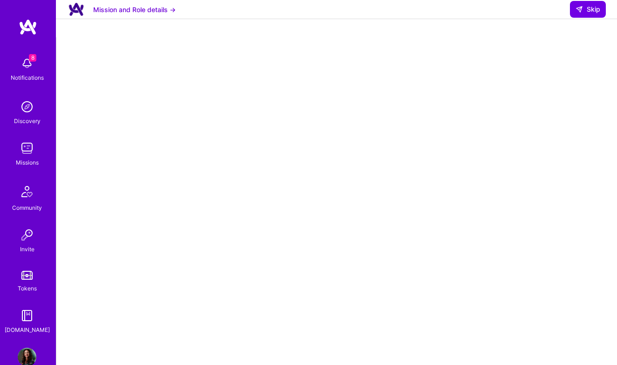
scroll to position [47, 0]
click at [98, 14] on button "Mission and Role details →" at bounding box center [134, 10] width 82 height 10
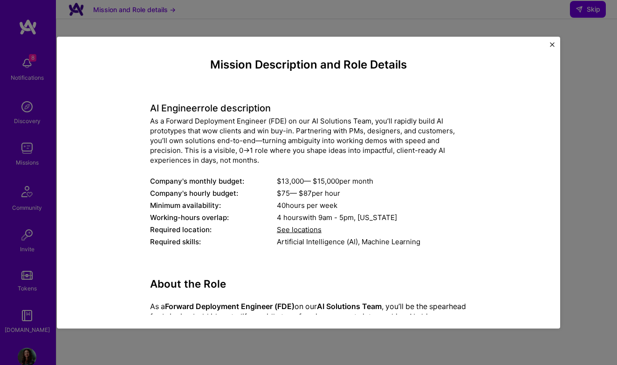
click at [554, 46] on img "Close" at bounding box center [552, 44] width 5 height 5
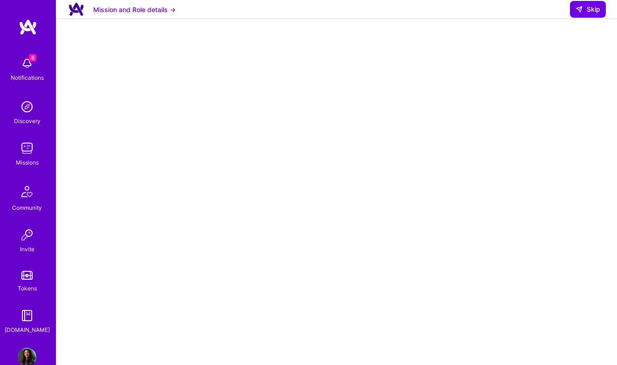
click at [29, 354] on img at bounding box center [27, 357] width 19 height 19
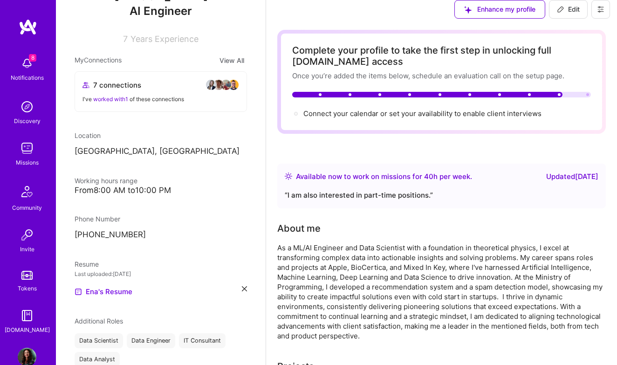
click at [564, 13] on icon at bounding box center [560, 9] width 7 height 7
select select "BA"
select select "Right Now"
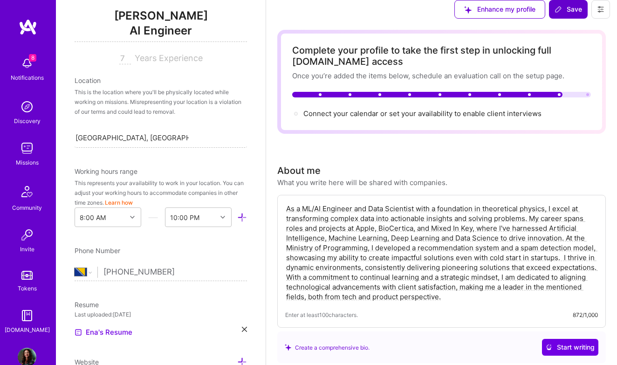
click at [601, 13] on icon at bounding box center [600, 9] width 7 height 7
click at [571, 41] on button "Settings" at bounding box center [575, 31] width 70 height 24
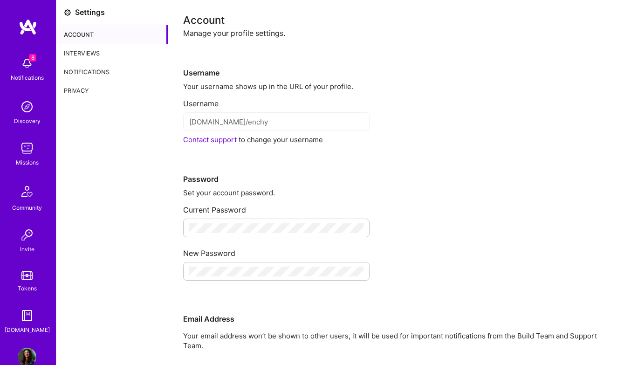
click at [93, 54] on div "Interviews" at bounding box center [111, 53] width 111 height 19
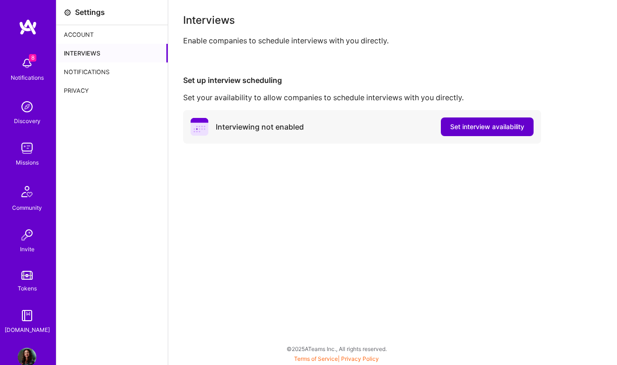
click at [485, 125] on span "Set interview availability" at bounding box center [487, 126] width 74 height 9
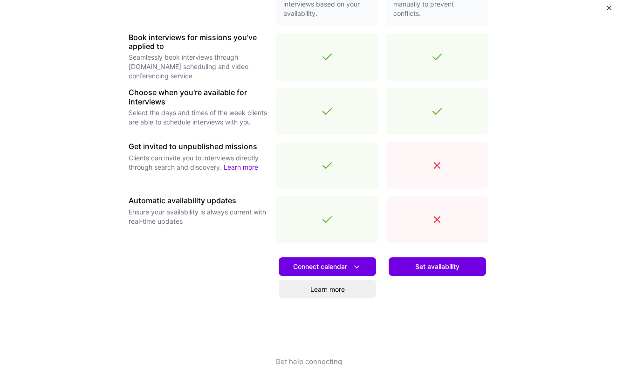
scroll to position [268, 0]
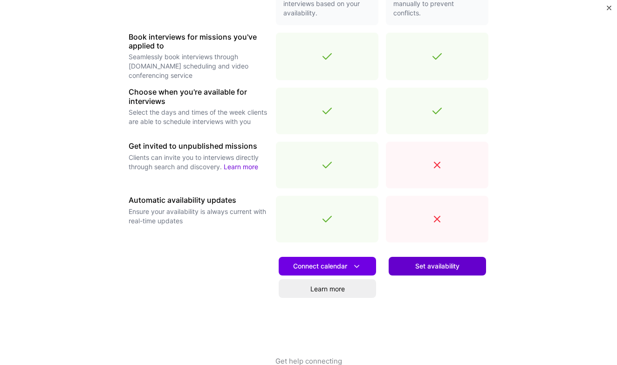
click at [421, 263] on span "Set availability" at bounding box center [437, 265] width 44 height 9
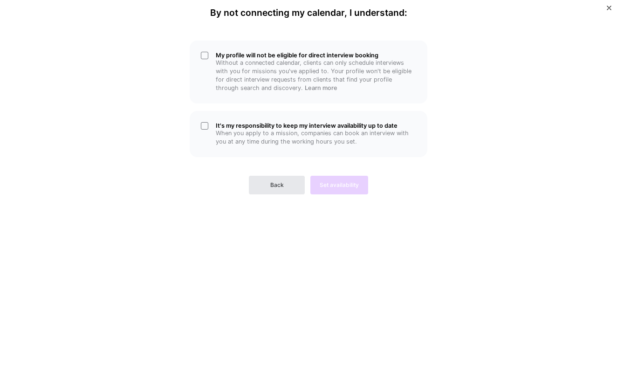
click at [275, 181] on span "Back" at bounding box center [277, 185] width 14 height 8
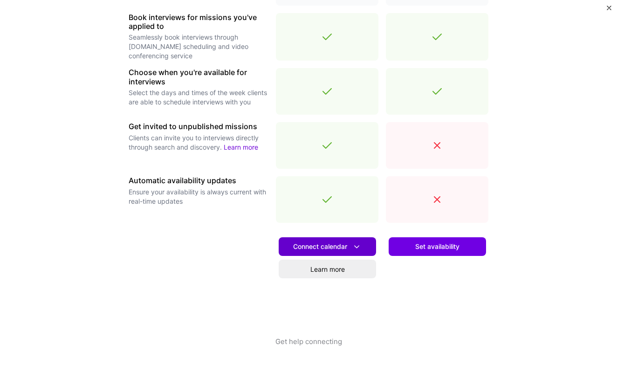
scroll to position [288, 0]
click at [343, 249] on span "Connect calendar" at bounding box center [327, 247] width 69 height 10
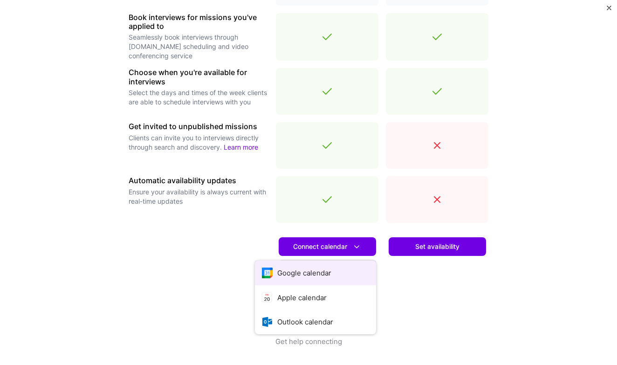
click at [334, 270] on button "Google calendar" at bounding box center [315, 273] width 121 height 25
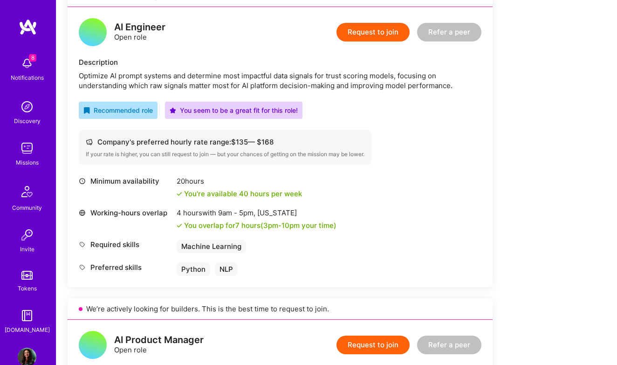
scroll to position [577, 0]
click at [358, 86] on div "Optimize AI prompt systems and determine most impactful data signals for trust …" at bounding box center [280, 81] width 403 height 20
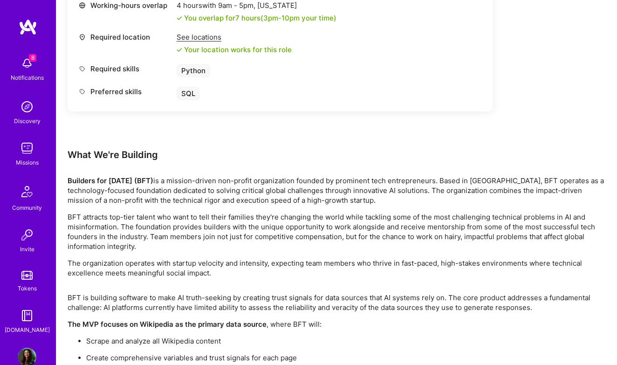
scroll to position [1435, 0]
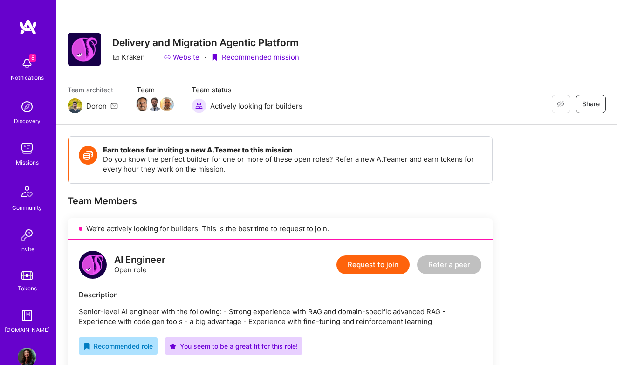
click at [22, 65] on img at bounding box center [27, 63] width 19 height 19
click at [34, 355] on img at bounding box center [27, 357] width 19 height 19
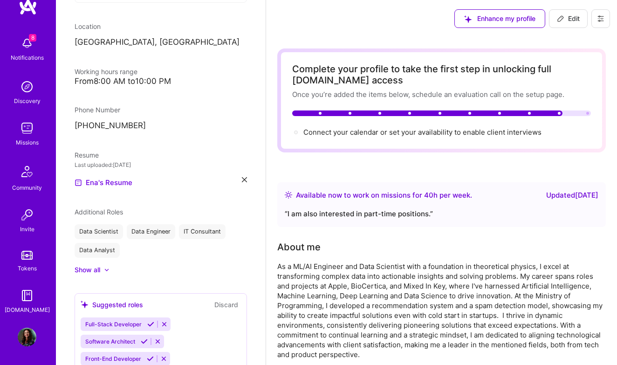
scroll to position [20, 0]
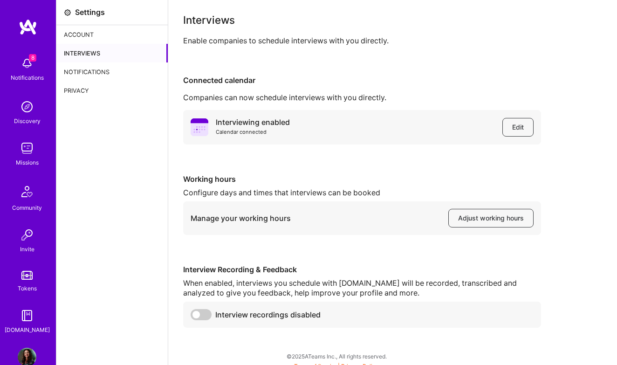
click at [85, 51] on div "Interviews" at bounding box center [111, 53] width 111 height 19
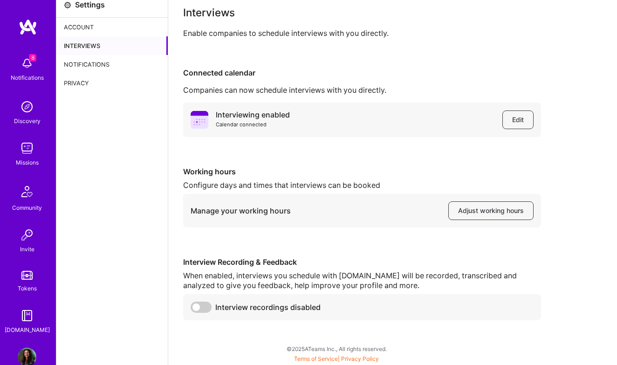
scroll to position [7, 0]
click at [492, 210] on span "Adjust working hours" at bounding box center [491, 210] width 66 height 9
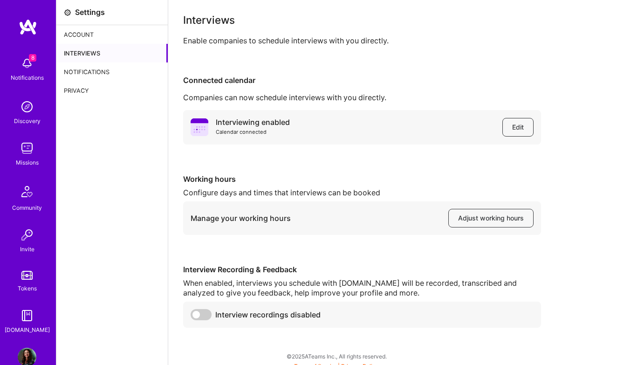
scroll to position [0, 0]
click at [518, 128] on span "Edit" at bounding box center [518, 127] width 12 height 9
click at [28, 66] on img at bounding box center [27, 63] width 19 height 19
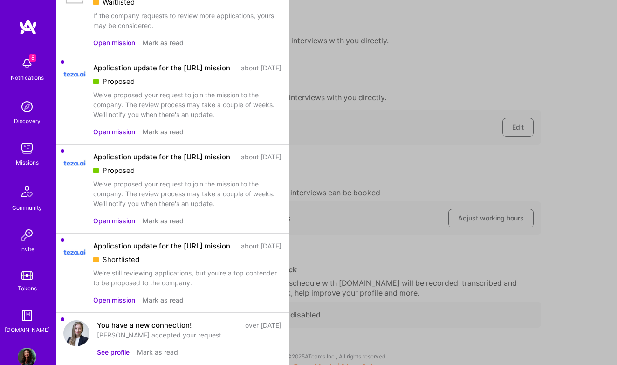
scroll to position [378, 0]
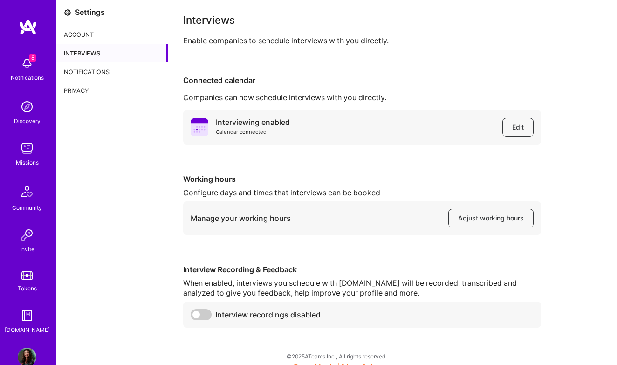
click at [429, 216] on div "8 8 Notifications Discovery Missions Community Invite Tokens A.Guide Profile Cl…" at bounding box center [308, 184] width 617 height 368
click at [474, 224] on button "Adjust working hours" at bounding box center [490, 218] width 85 height 19
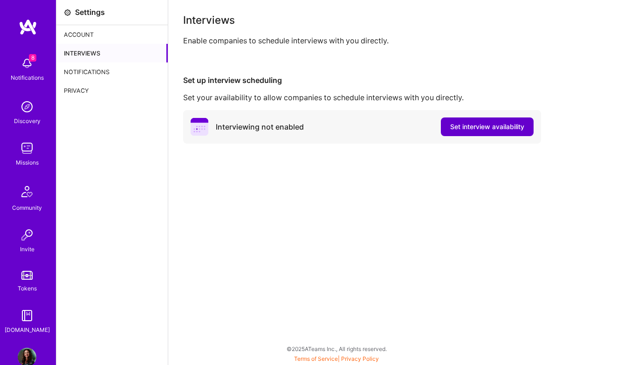
click at [476, 125] on span "Set interview availability" at bounding box center [487, 126] width 74 height 9
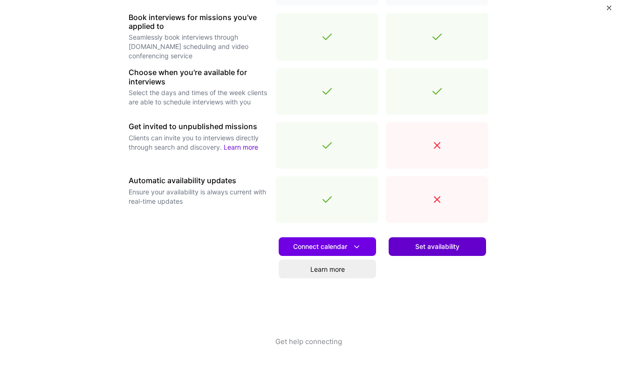
scroll to position [288, 0]
click at [417, 249] on span "Set availability" at bounding box center [437, 246] width 44 height 9
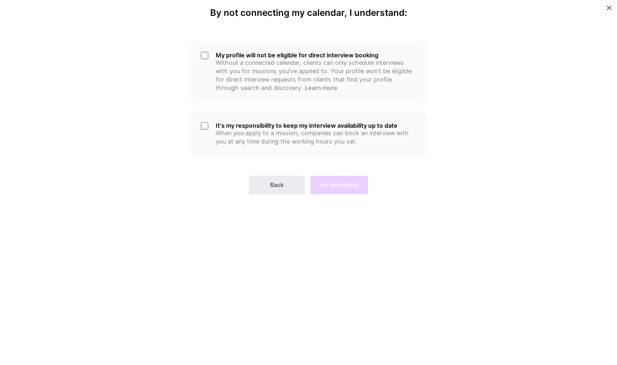
scroll to position [0, 0]
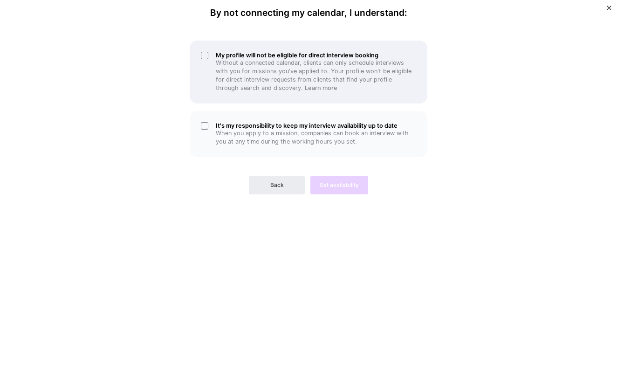
click at [302, 79] on p "Without a connected calendar, clients can only schedule interviews with you for…" at bounding box center [316, 76] width 200 height 34
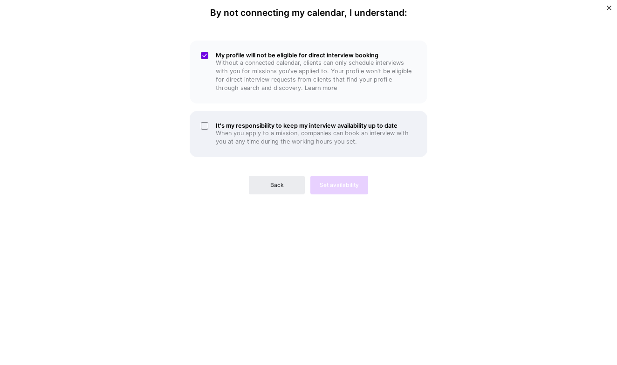
click at [301, 122] on h5 "It's my responsibility to keep my interview availability up to date" at bounding box center [316, 125] width 200 height 7
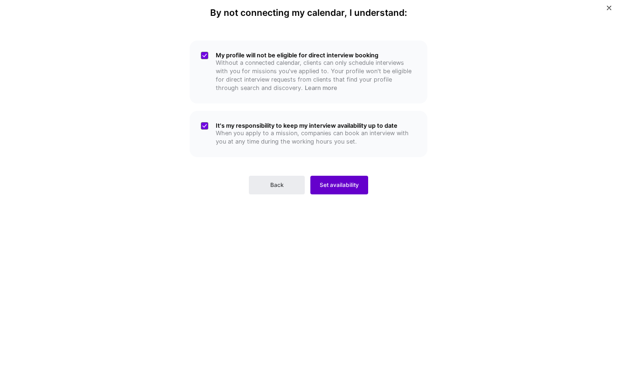
click at [344, 181] on span "Set availability" at bounding box center [339, 185] width 39 height 8
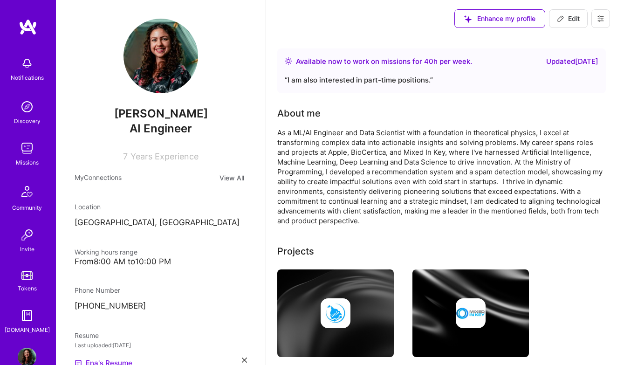
click at [24, 132] on div "Notifications Discovery Missions Community Invite Tokens [DOMAIN_NAME]" at bounding box center [28, 193] width 56 height 282
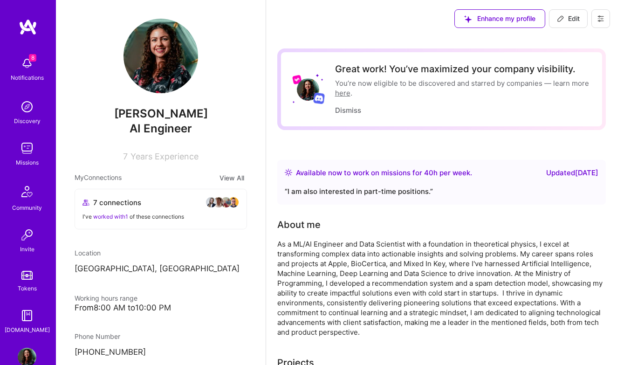
click at [26, 132] on div "8 Notifications Discovery Missions Community Invite Tokens [DOMAIN_NAME]" at bounding box center [28, 193] width 56 height 282
click at [30, 153] on img at bounding box center [27, 148] width 19 height 19
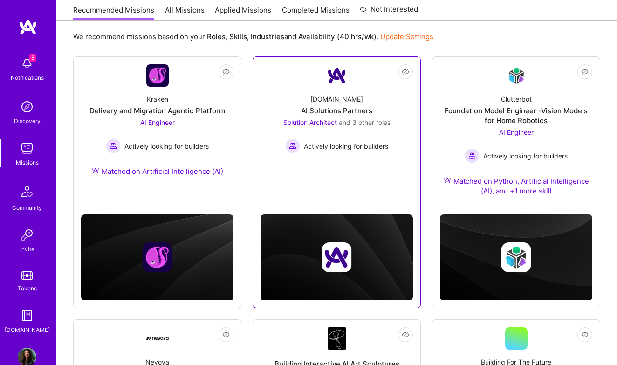
scroll to position [102, 0]
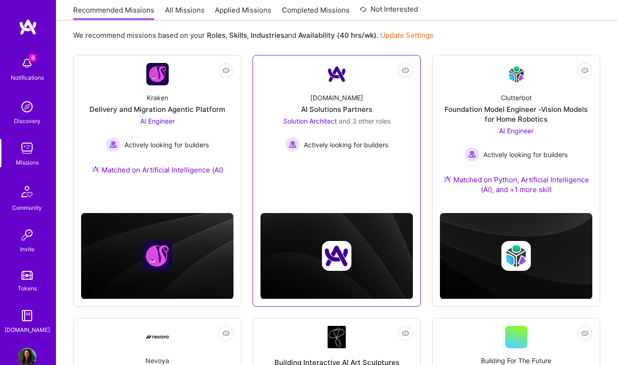
click at [293, 196] on div at bounding box center [337, 242] width 152 height 114
click at [336, 124] on span "Solution Architect" at bounding box center [310, 121] width 54 height 8
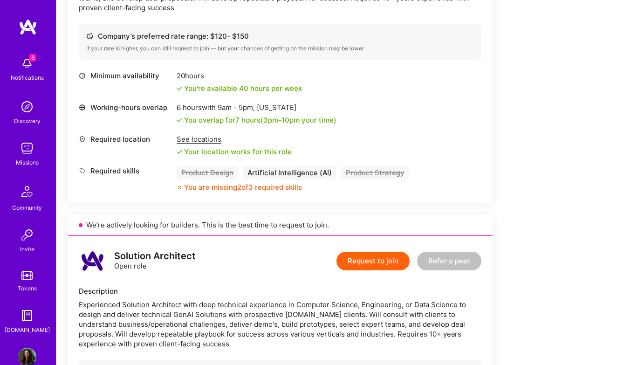
scroll to position [1012, 0]
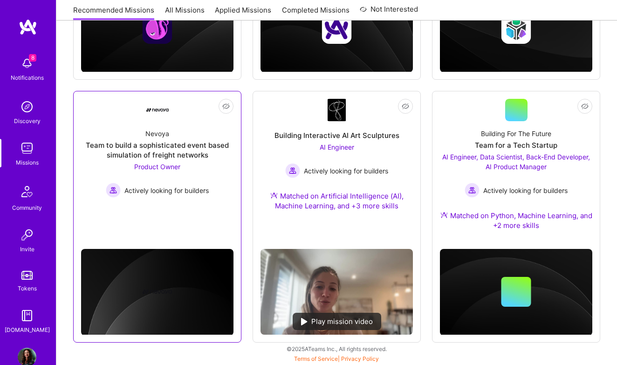
scroll to position [329, 0]
click at [206, 226] on div at bounding box center [157, 277] width 152 height 114
click at [189, 146] on div "Team to build a sophisticated event based simulation of freight networks" at bounding box center [157, 150] width 152 height 20
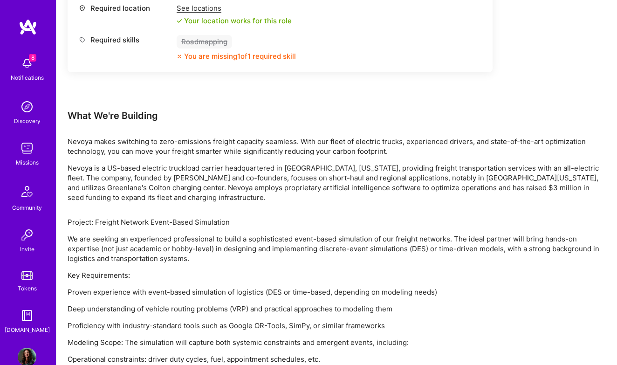
scroll to position [485, 0]
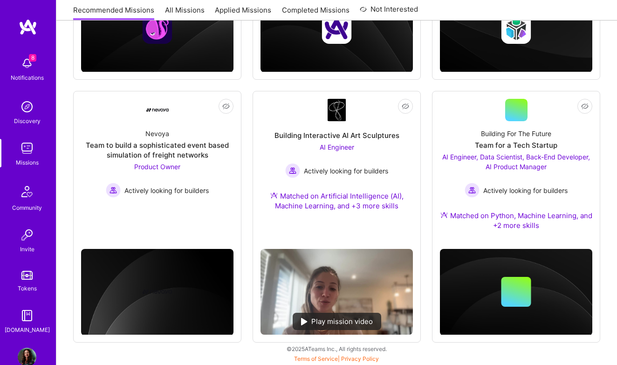
scroll to position [329, 0]
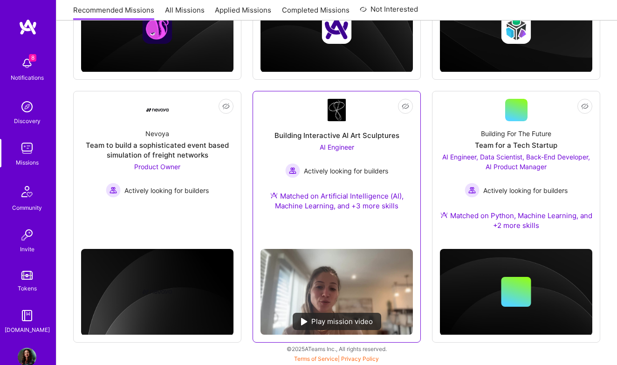
click at [324, 211] on div "Building Interactive AI Art Sculptures AI Engineer Actively looking for builder…" at bounding box center [337, 171] width 152 height 101
